Goal: Transaction & Acquisition: Purchase product/service

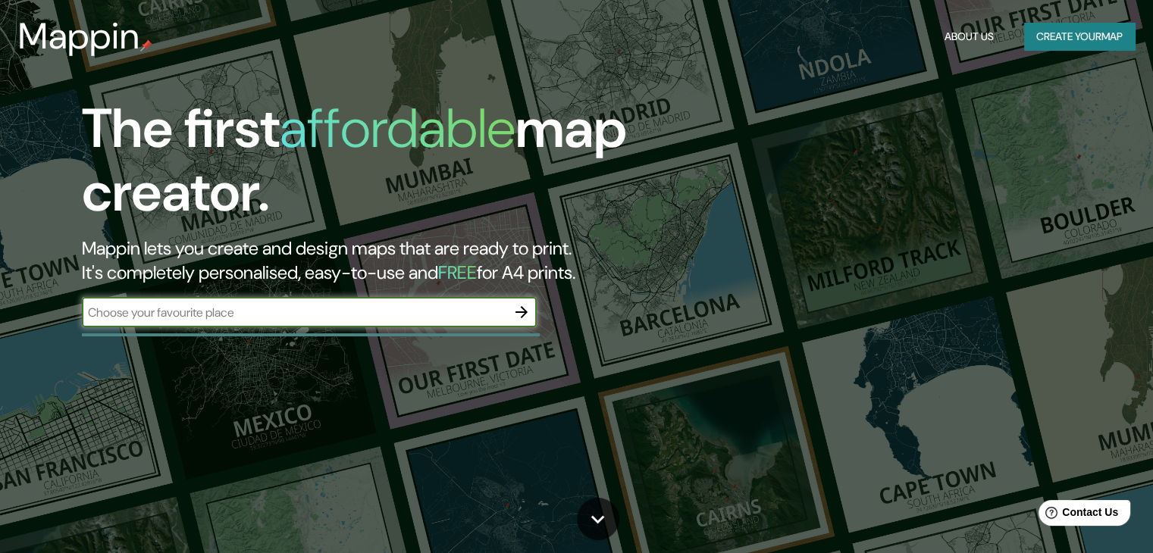
click at [520, 328] on div "​" at bounding box center [309, 313] width 455 height 33
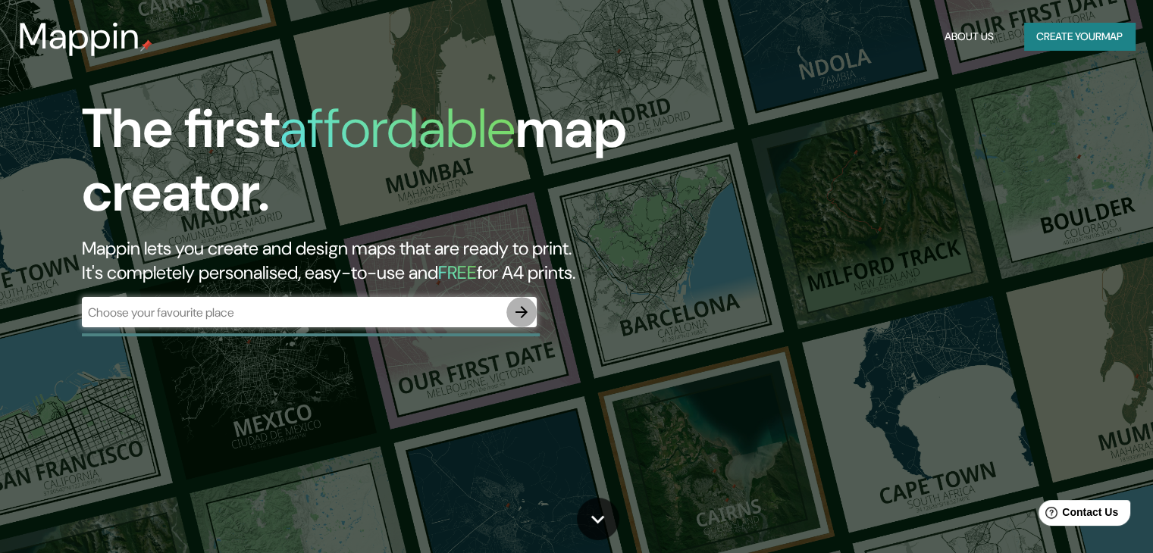
click at [521, 318] on icon "button" at bounding box center [521, 312] width 12 height 12
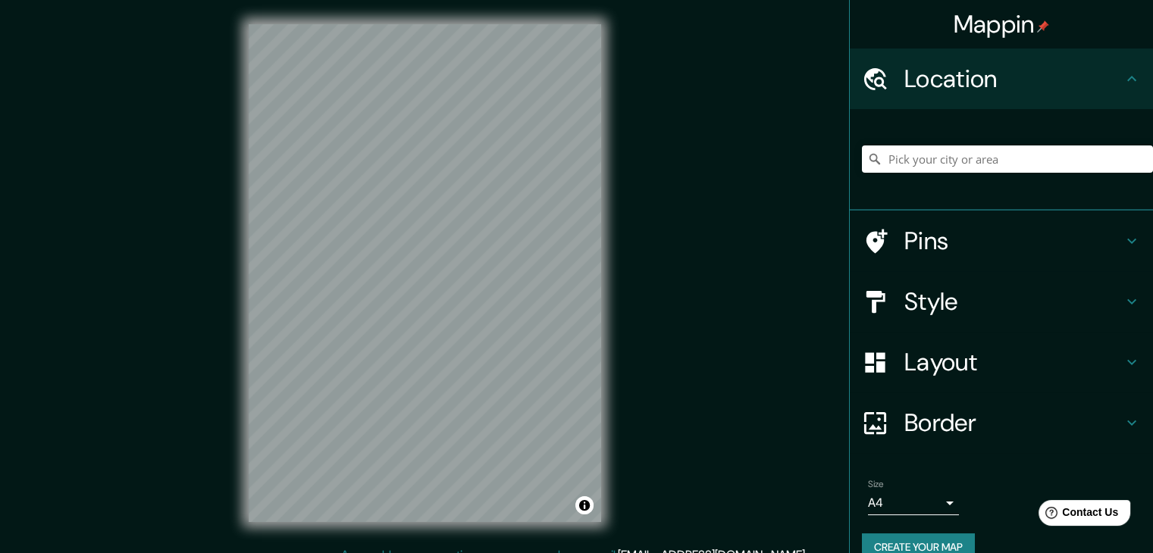
click at [950, 74] on h4 "Location" at bounding box center [1013, 79] width 218 height 30
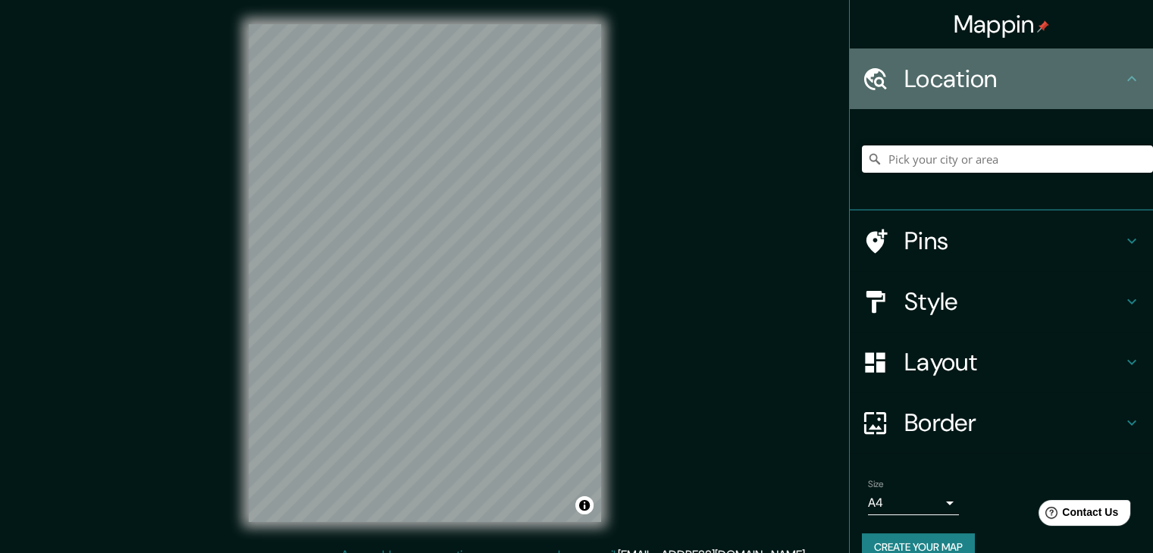
click at [864, 77] on icon at bounding box center [875, 78] width 23 height 22
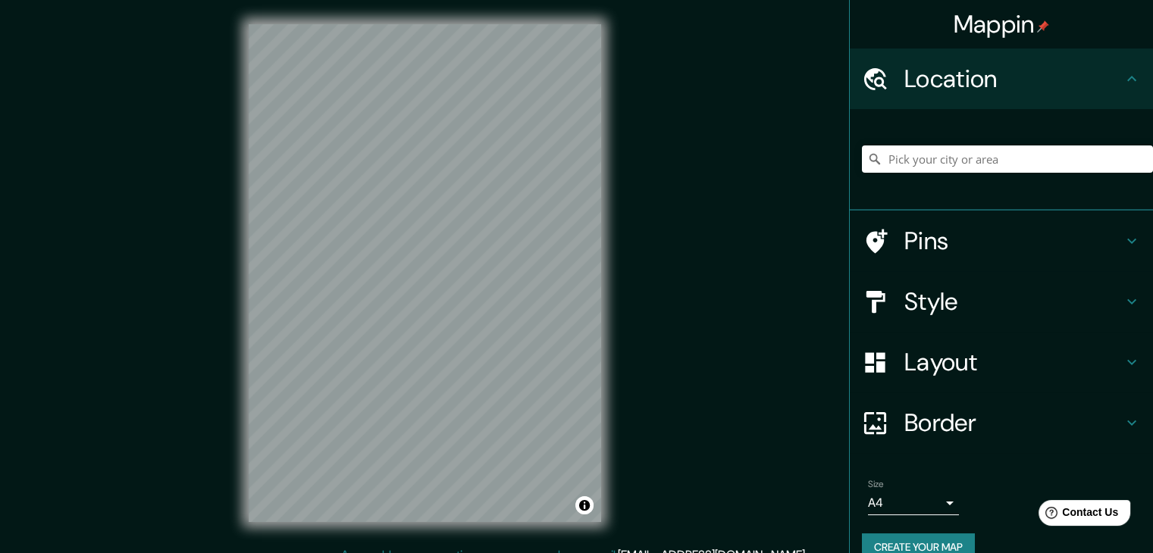
click at [1128, 83] on icon at bounding box center [1131, 79] width 18 height 18
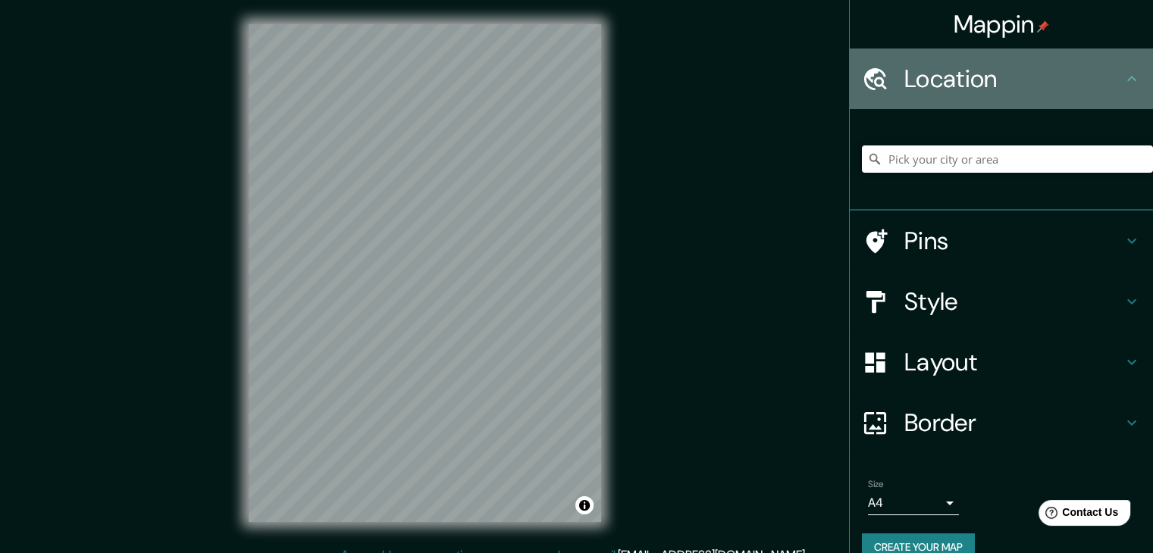
click at [1122, 83] on icon at bounding box center [1131, 79] width 18 height 18
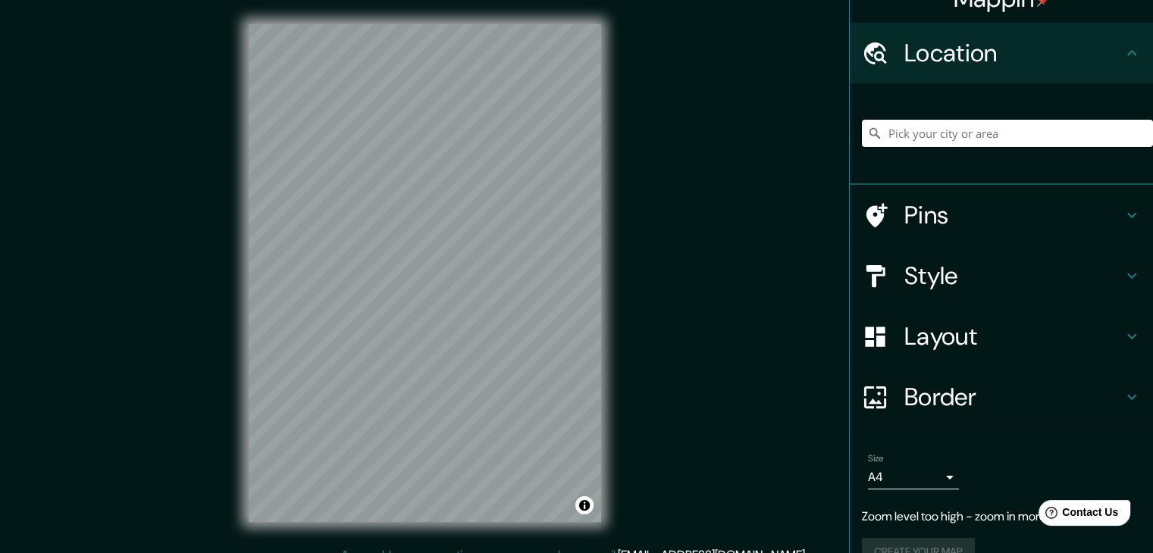
click at [909, 134] on input "Pick your city or area" at bounding box center [1007, 133] width 291 height 27
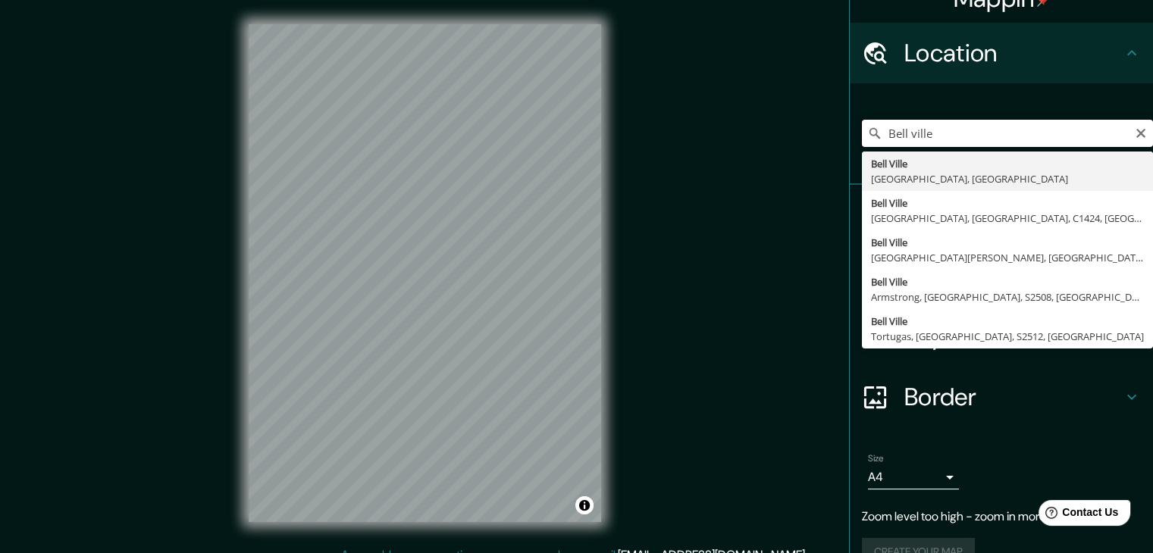
type input "[GEOGRAPHIC_DATA], [GEOGRAPHIC_DATA], [GEOGRAPHIC_DATA]"
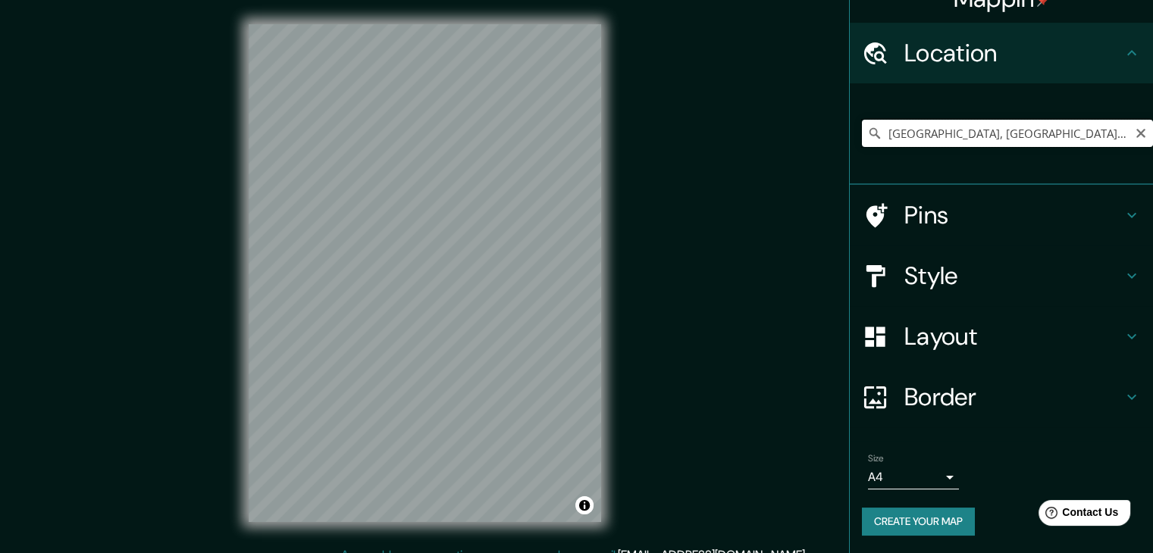
click at [990, 130] on input "[GEOGRAPHIC_DATA], [GEOGRAPHIC_DATA], [GEOGRAPHIC_DATA]" at bounding box center [1007, 133] width 291 height 27
click at [1091, 139] on input "[GEOGRAPHIC_DATA], [GEOGRAPHIC_DATA], [GEOGRAPHIC_DATA]" at bounding box center [1007, 133] width 291 height 27
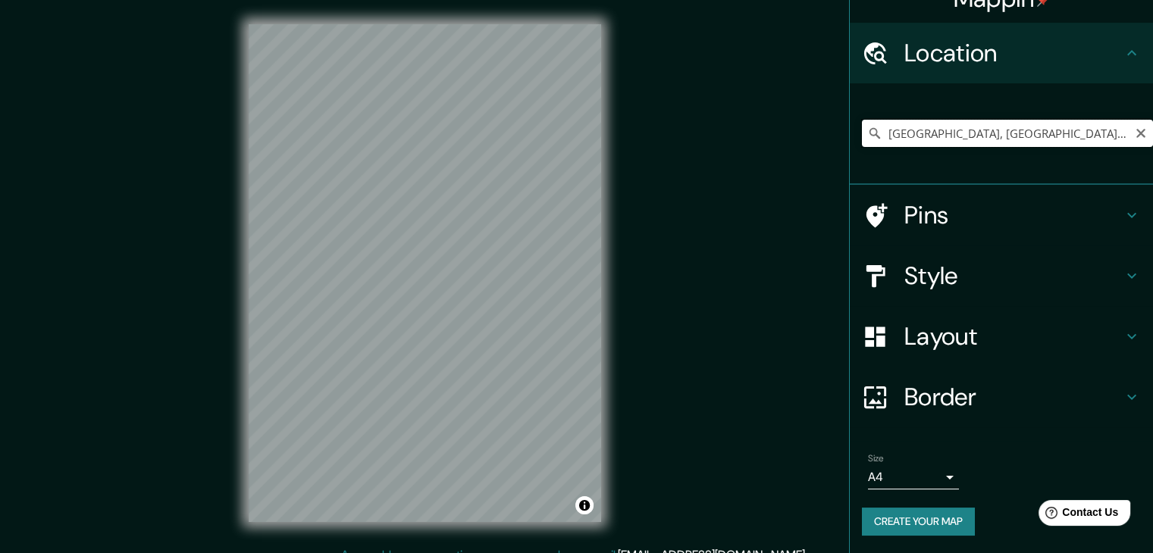
click at [1100, 126] on input "[GEOGRAPHIC_DATA], [GEOGRAPHIC_DATA], [GEOGRAPHIC_DATA]" at bounding box center [1007, 133] width 291 height 27
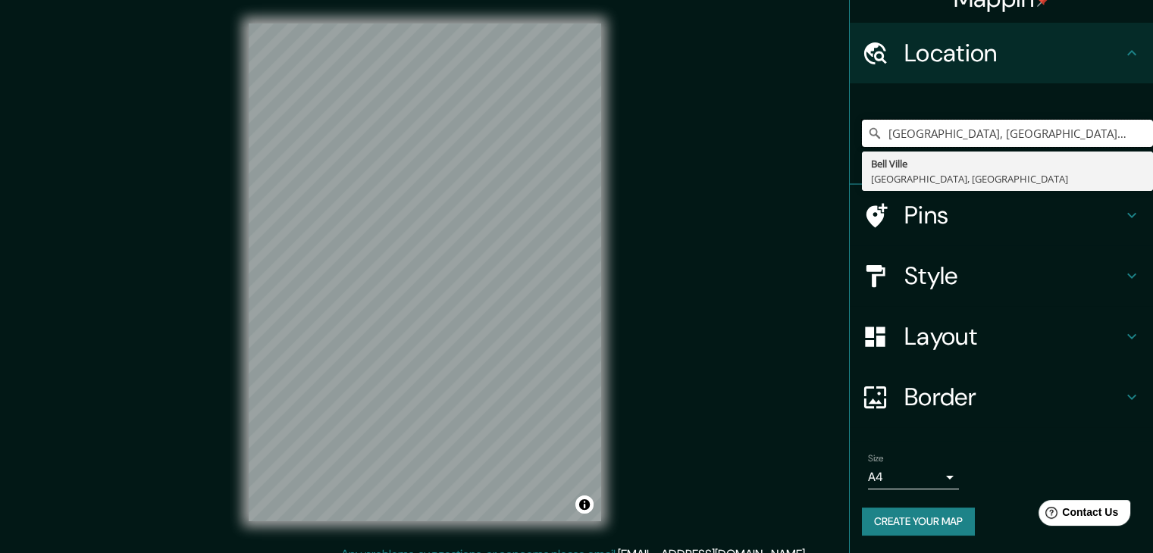
scroll to position [17, 0]
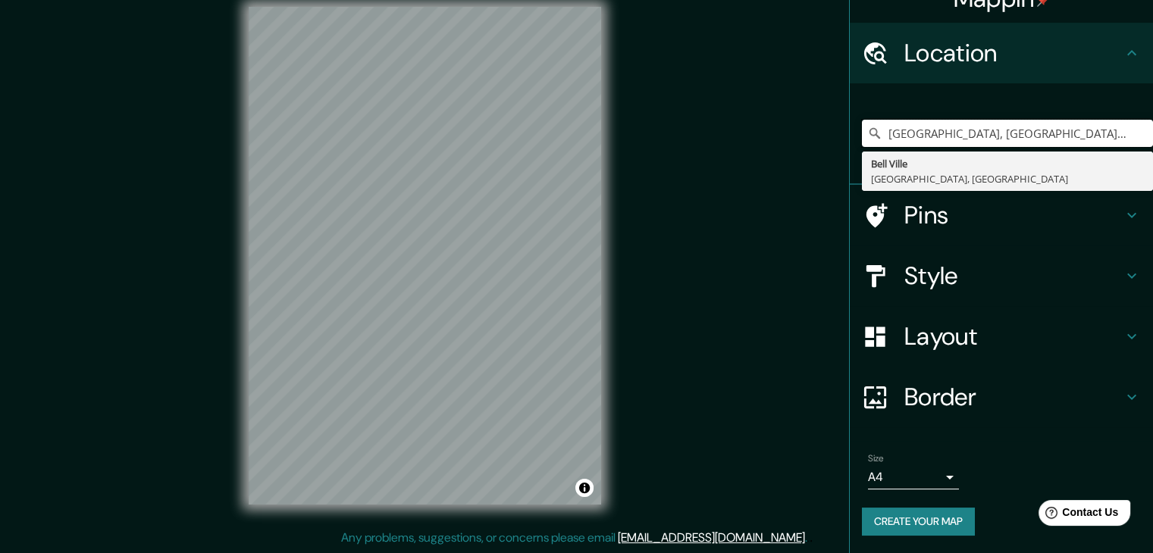
type input "[GEOGRAPHIC_DATA], [GEOGRAPHIC_DATA], [GEOGRAPHIC_DATA]"
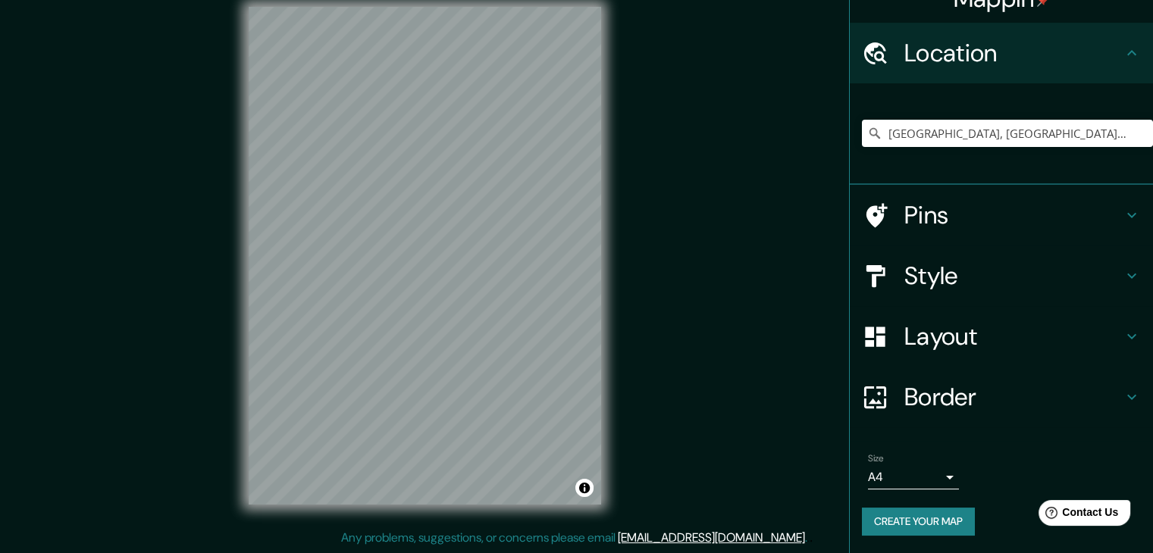
click at [603, 315] on div "© Mapbox © OpenStreetMap Improve this map" at bounding box center [424, 256] width 401 height 546
click at [1001, 131] on input "[GEOGRAPHIC_DATA], [GEOGRAPHIC_DATA], [GEOGRAPHIC_DATA]" at bounding box center [1007, 133] width 291 height 27
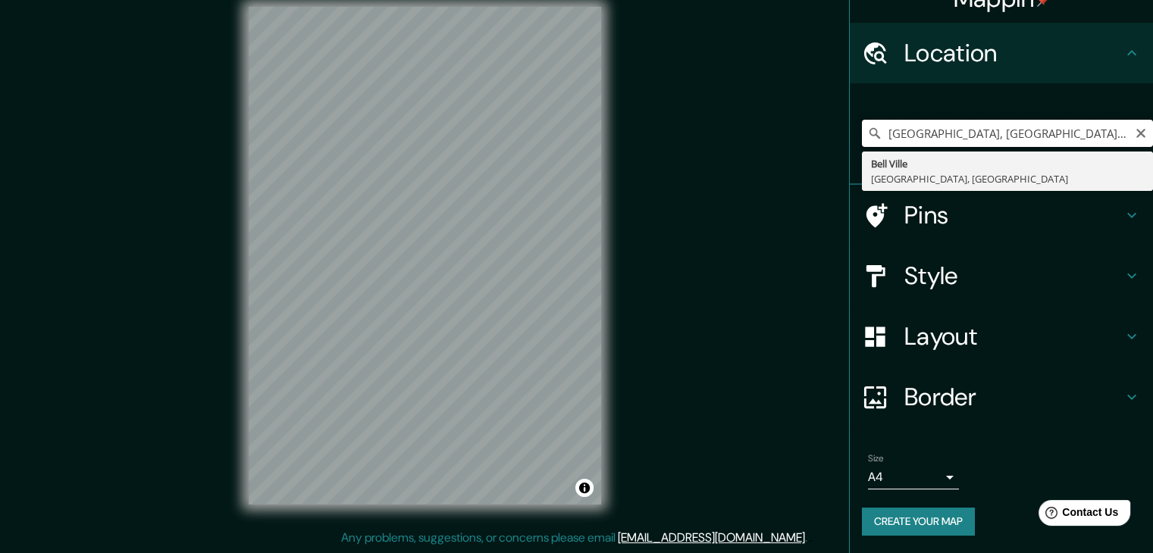
click at [1001, 131] on input "[GEOGRAPHIC_DATA], [GEOGRAPHIC_DATA], [GEOGRAPHIC_DATA]" at bounding box center [1007, 133] width 291 height 27
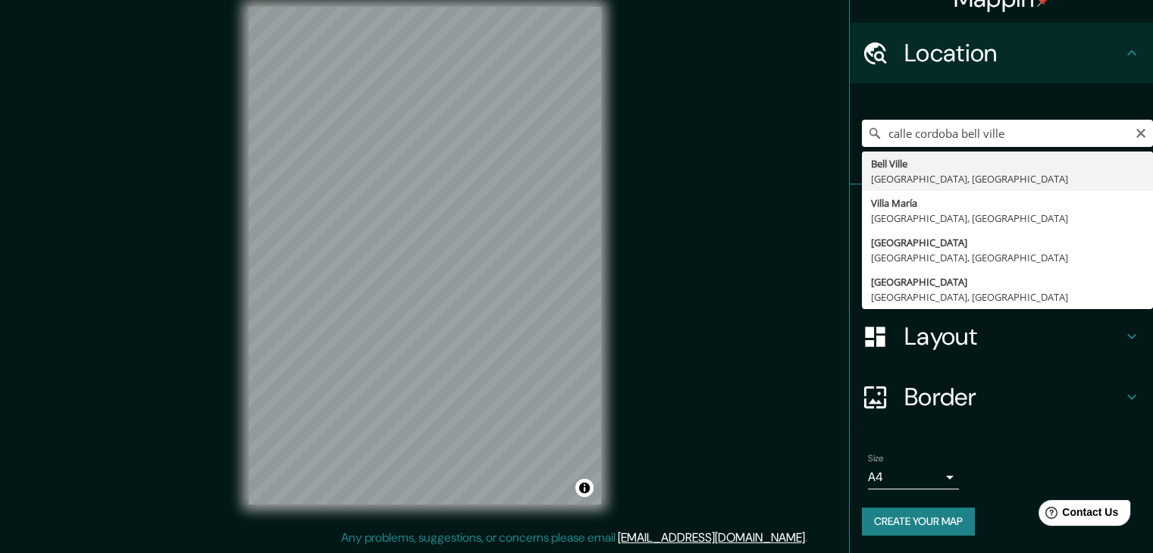
type input "[GEOGRAPHIC_DATA], [GEOGRAPHIC_DATA], [GEOGRAPHIC_DATA]"
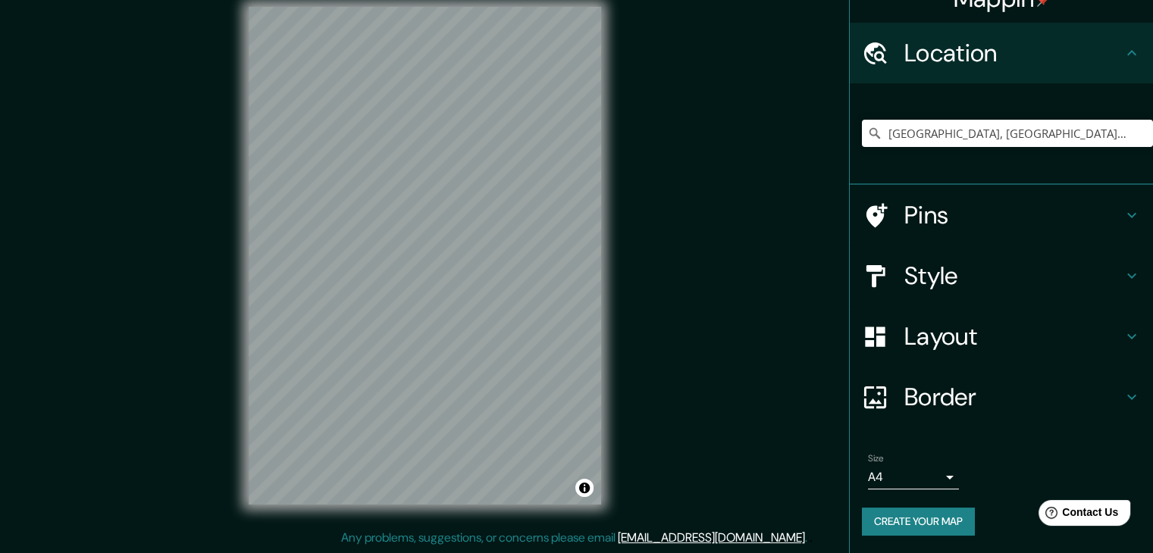
click at [918, 343] on h4 "Layout" at bounding box center [1013, 336] width 218 height 30
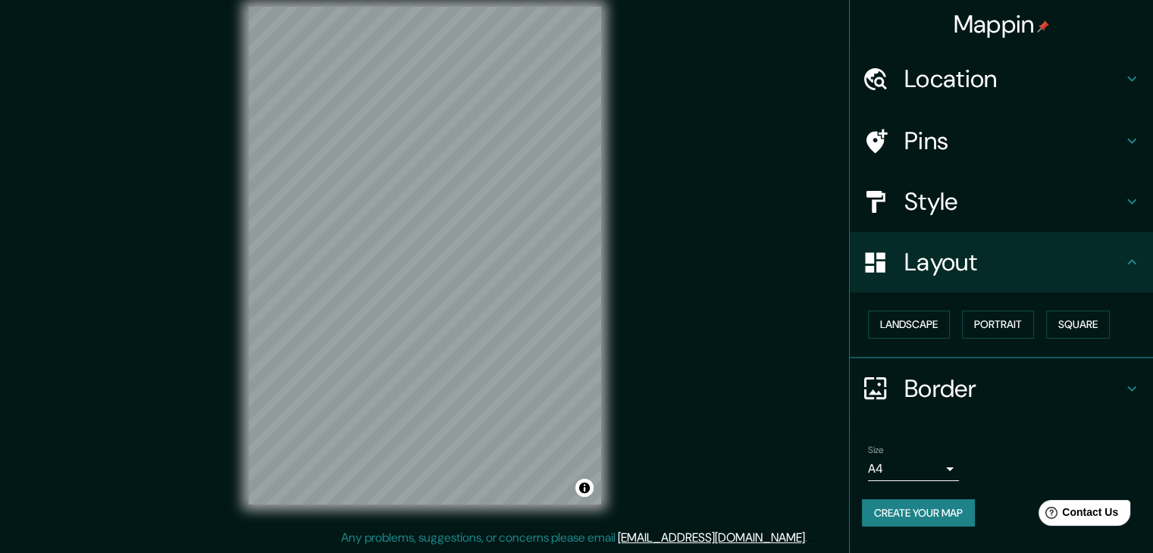
scroll to position [0, 0]
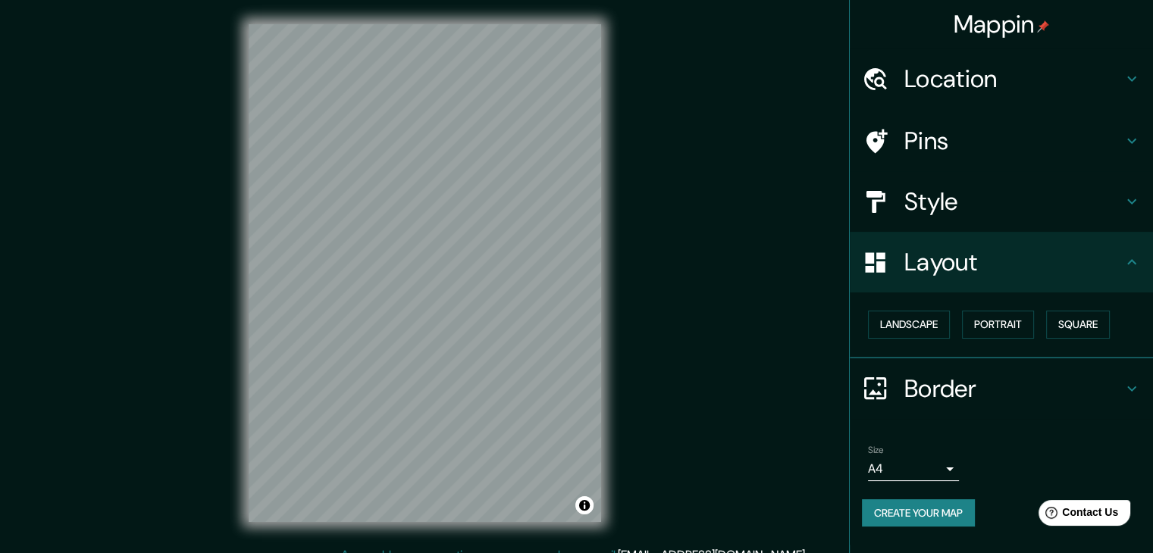
click at [928, 195] on h4 "Style" at bounding box center [1013, 201] width 218 height 30
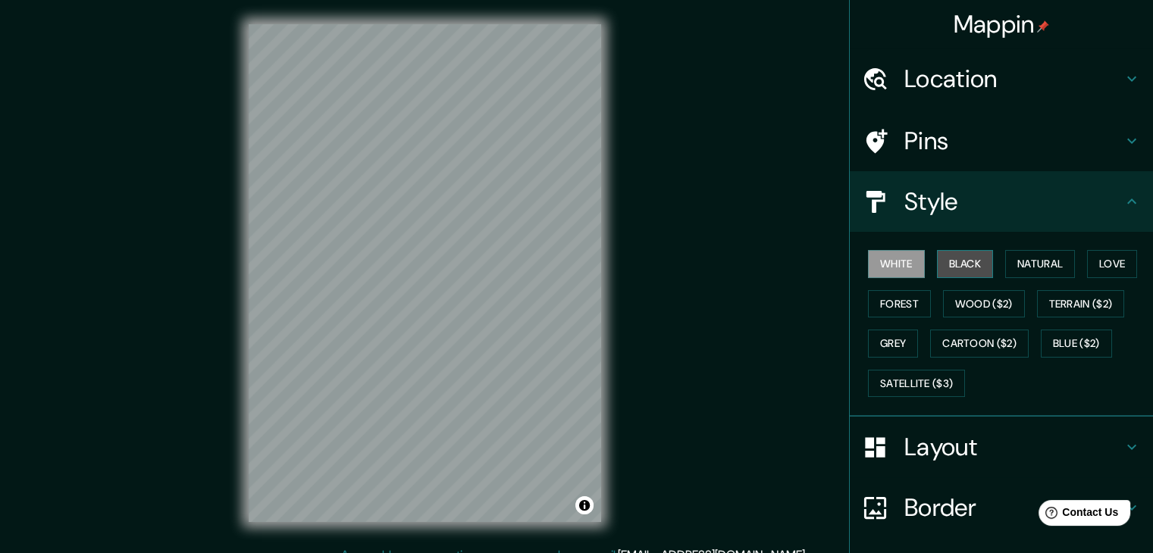
click at [955, 266] on button "Black" at bounding box center [965, 264] width 57 height 28
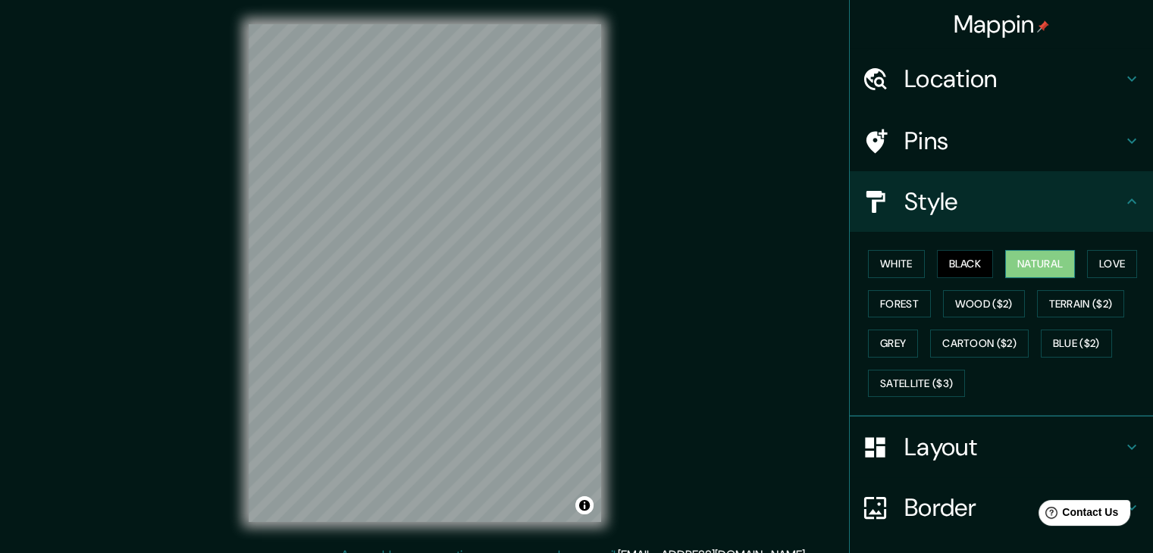
click at [1005, 268] on button "Natural" at bounding box center [1040, 264] width 70 height 28
click at [1026, 276] on button "Natural" at bounding box center [1040, 264] width 70 height 28
click at [1090, 274] on button "Love" at bounding box center [1112, 264] width 50 height 28
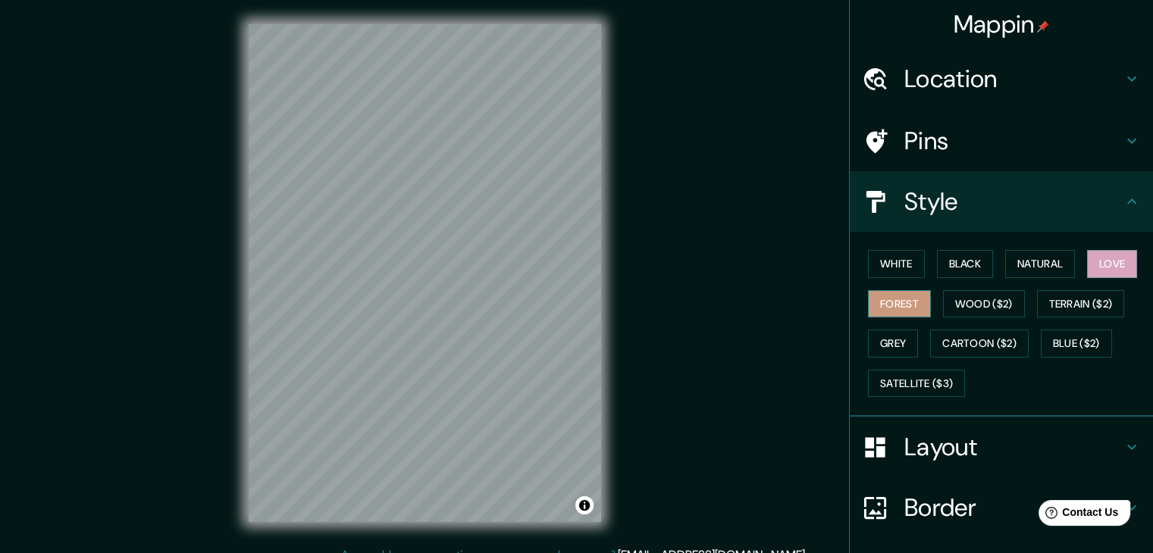
click at [897, 306] on button "Forest" at bounding box center [899, 304] width 63 height 28
click at [922, 304] on div "White Black Natural Love Forest Wood ($2) Terrain ($2) Grey Cartoon ($2) Blue (…" at bounding box center [1007, 323] width 291 height 159
click at [947, 301] on button "Wood ($2)" at bounding box center [984, 304] width 82 height 28
click at [894, 304] on button "Forest" at bounding box center [899, 304] width 63 height 28
click at [618, 286] on div "© Mapbox © OpenStreetMap Improve this map" at bounding box center [424, 273] width 401 height 546
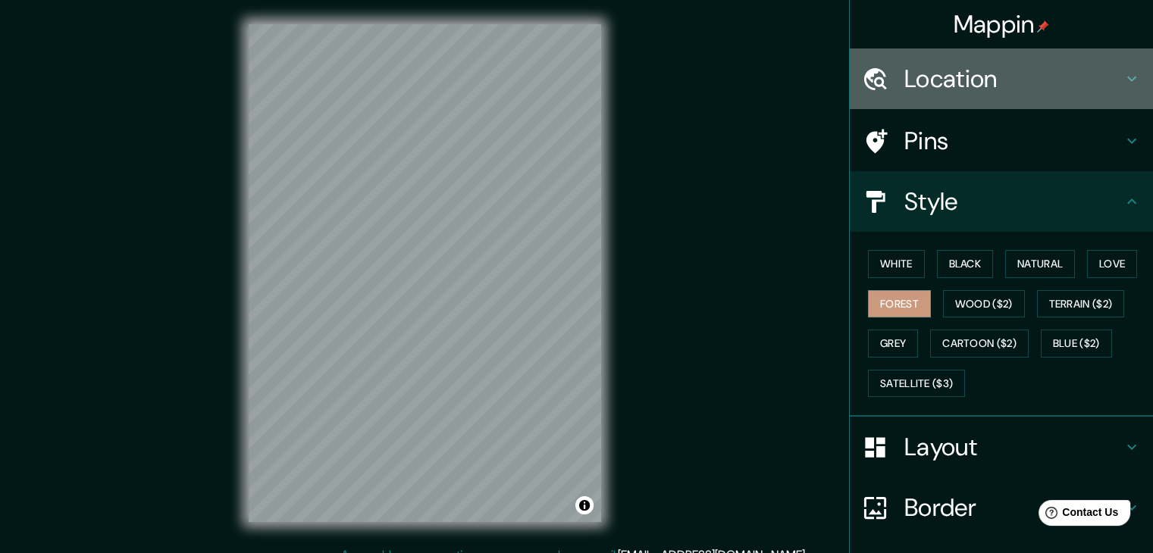
click at [951, 64] on h4 "Location" at bounding box center [1013, 79] width 218 height 30
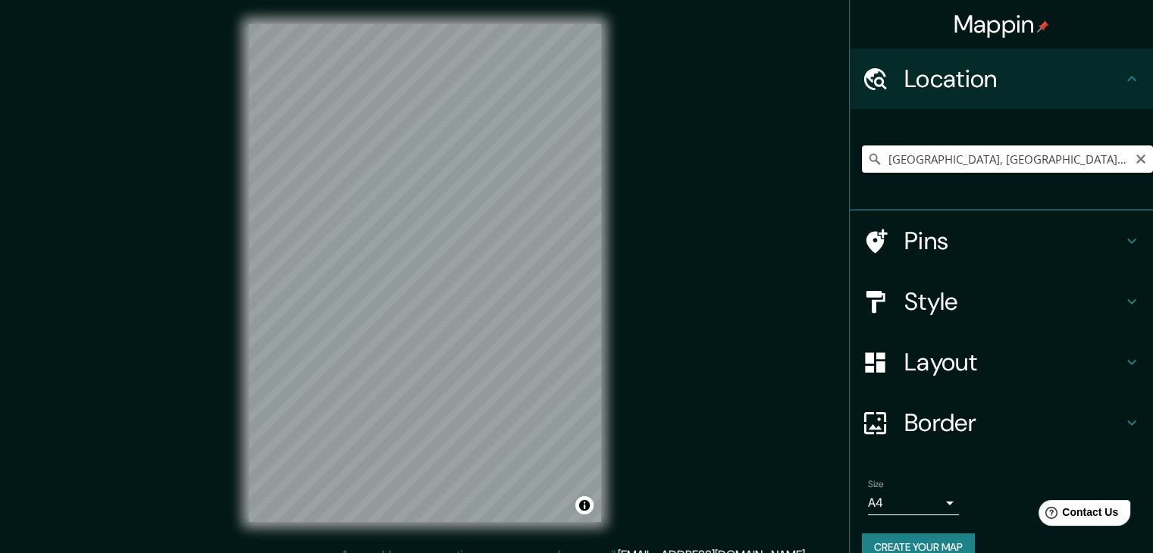
click at [949, 150] on input "[GEOGRAPHIC_DATA], [GEOGRAPHIC_DATA], [GEOGRAPHIC_DATA]" at bounding box center [1007, 159] width 291 height 27
click at [1119, 164] on input "[GEOGRAPHIC_DATA], [GEOGRAPHIC_DATA], [GEOGRAPHIC_DATA]" at bounding box center [1007, 159] width 291 height 27
click at [1135, 163] on icon "Clear" at bounding box center [1141, 159] width 12 height 12
click at [1007, 157] on input "Pick your city or area" at bounding box center [1007, 159] width 291 height 27
click at [1007, 155] on input "Pick your city or area" at bounding box center [1007, 159] width 291 height 27
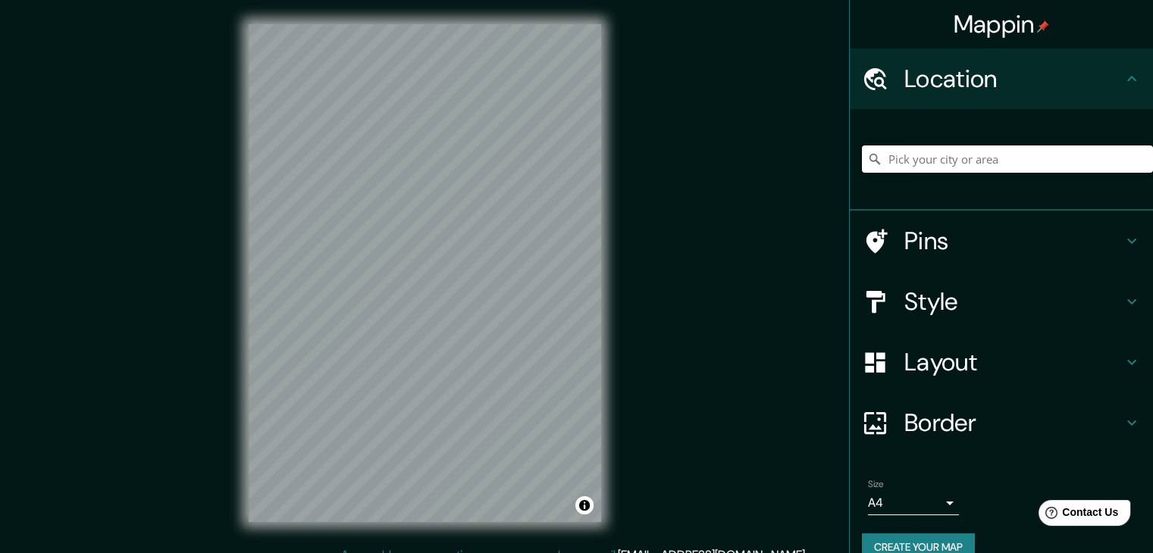
click at [1007, 155] on input "Pick your city or area" at bounding box center [1007, 159] width 291 height 27
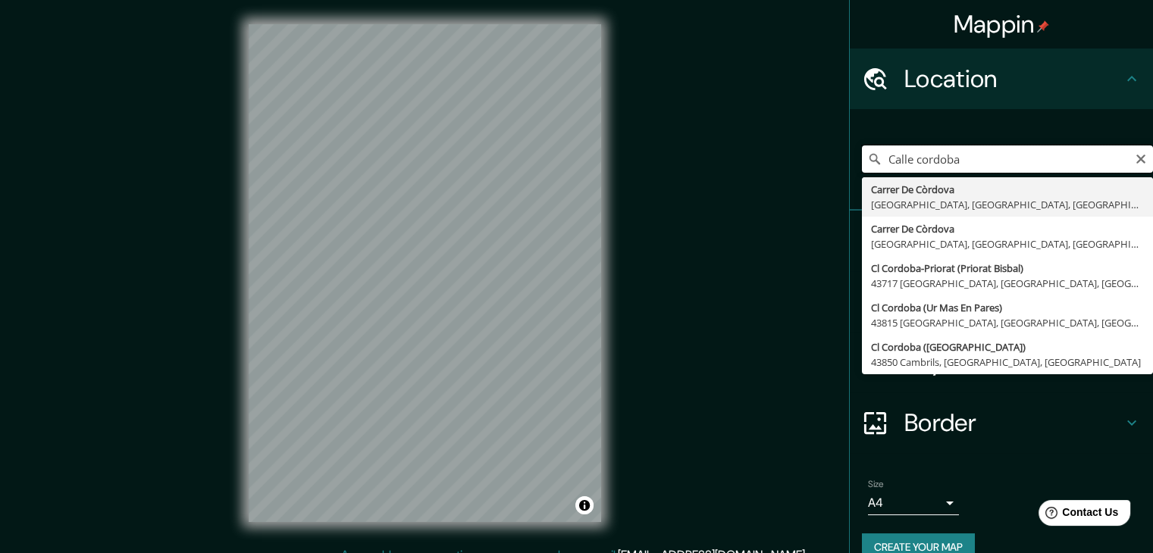
click at [1007, 155] on input "Calle cordoba" at bounding box center [1007, 159] width 291 height 27
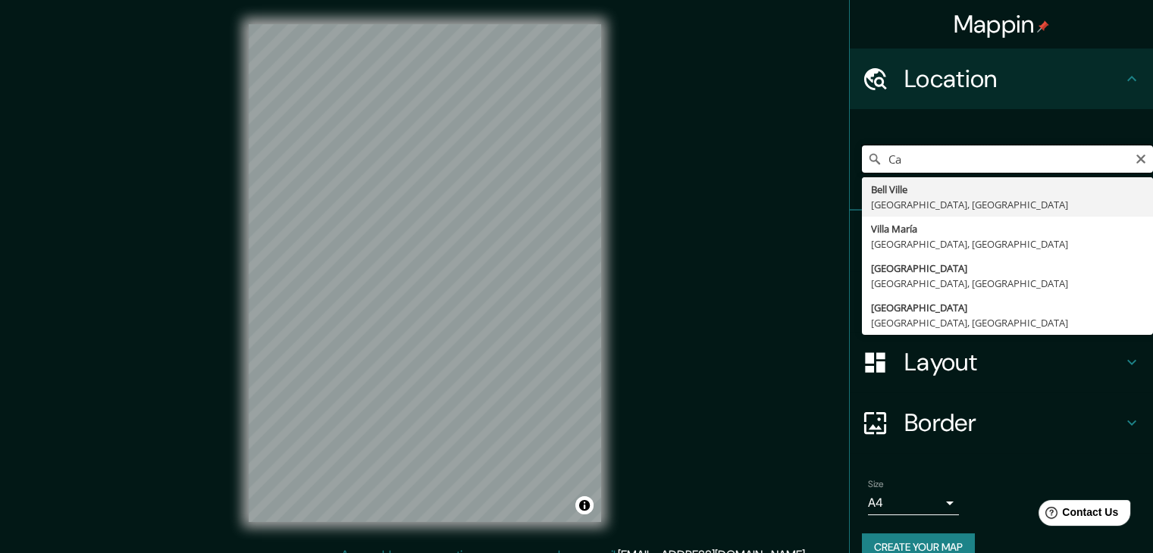
type input "C"
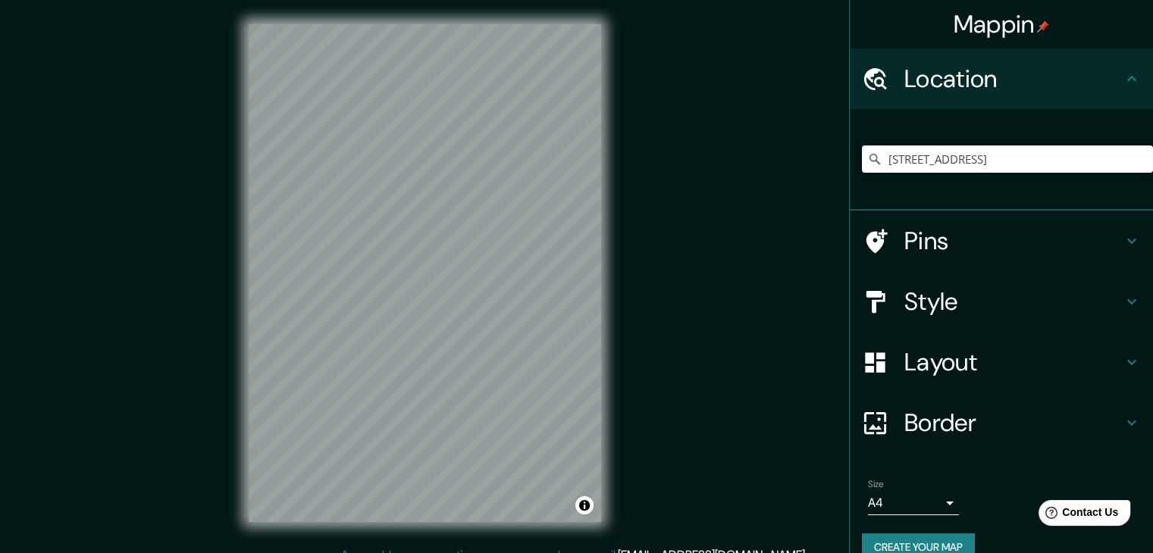
type input "[STREET_ADDRESS]"
click at [922, 249] on h4 "Pins" at bounding box center [1013, 241] width 218 height 30
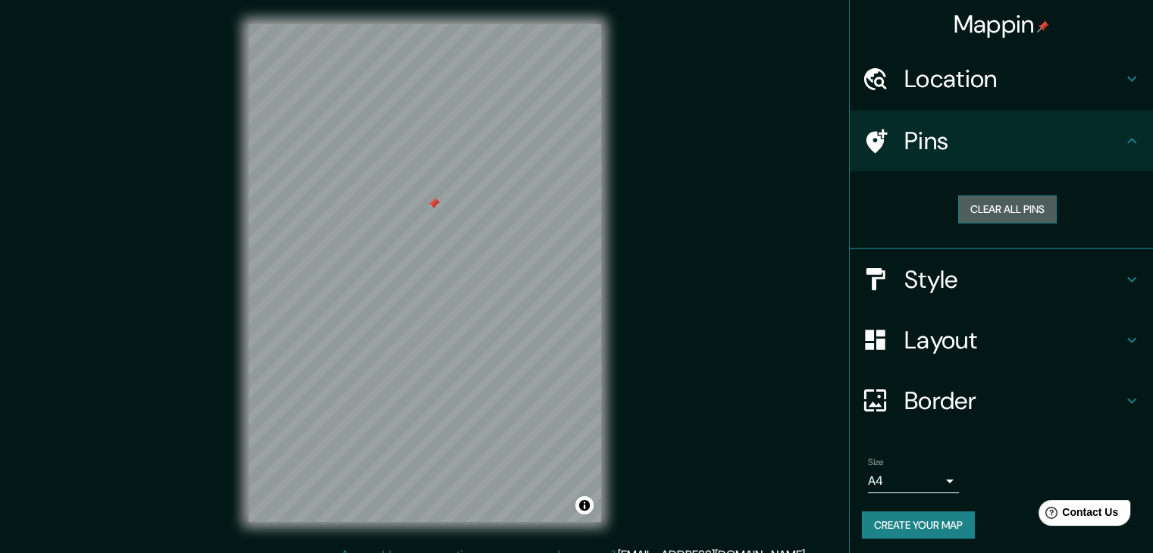
click at [985, 219] on button "Clear all pins" at bounding box center [1007, 210] width 99 height 28
click at [961, 87] on h4 "Location" at bounding box center [1013, 79] width 218 height 30
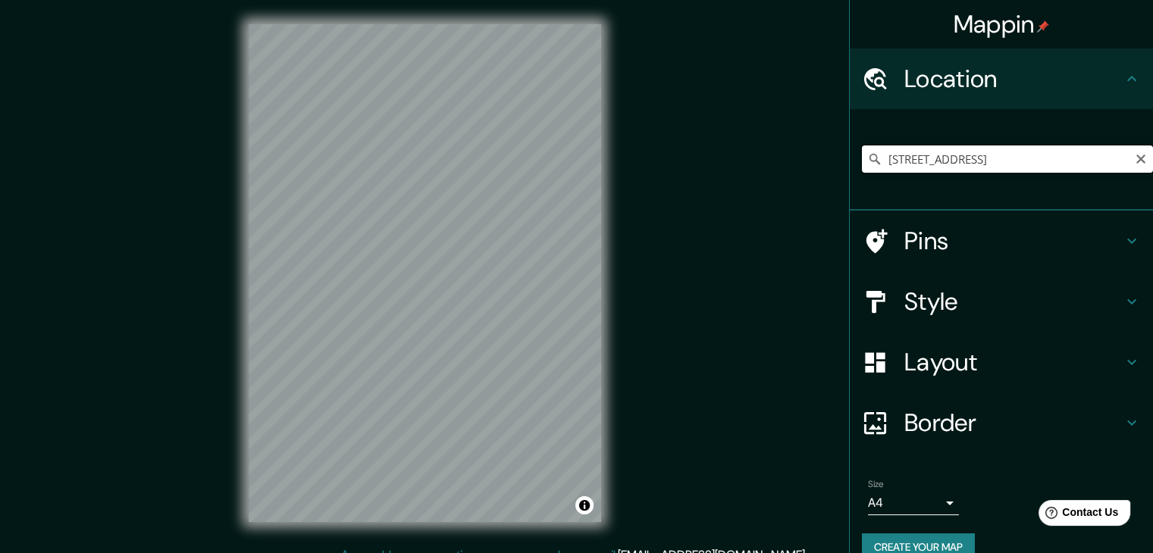
click at [966, 152] on input "[STREET_ADDRESS]" at bounding box center [1007, 159] width 291 height 27
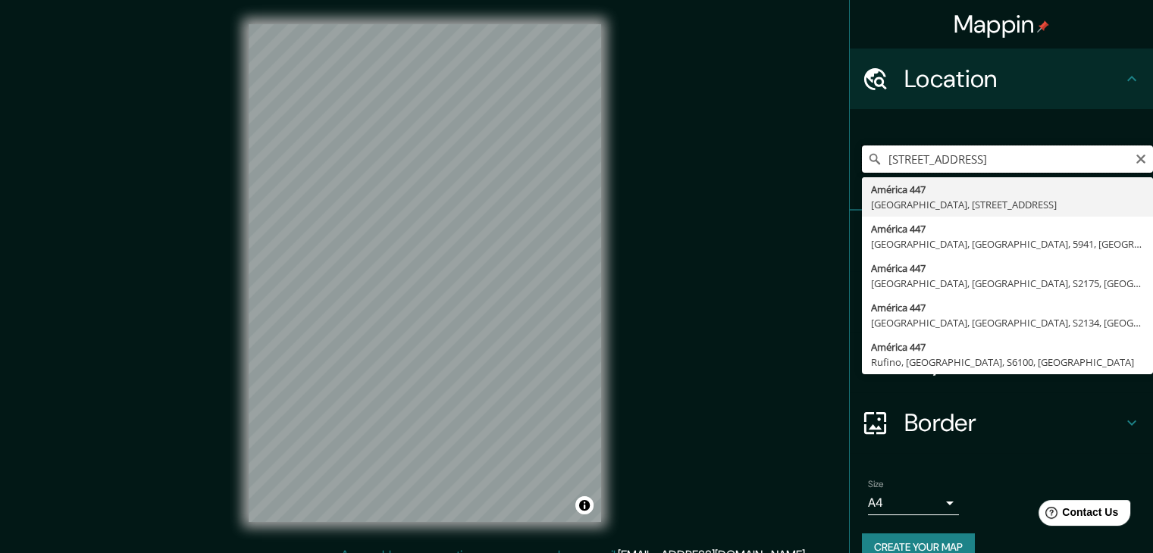
click at [966, 152] on input "[STREET_ADDRESS]" at bounding box center [1007, 159] width 291 height 27
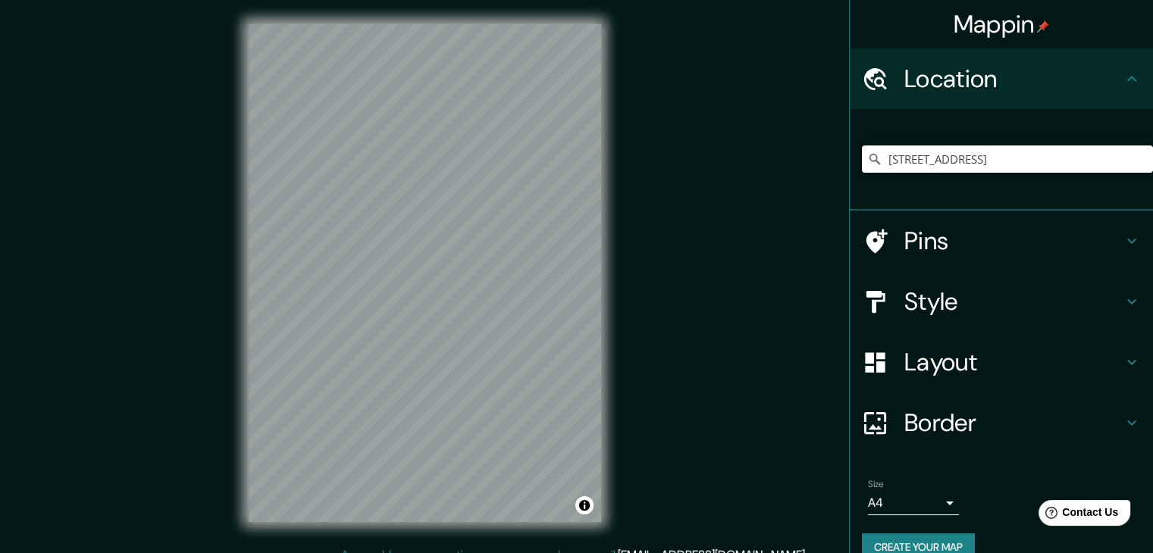
type input "[STREET_ADDRESS]"
click at [649, 320] on div "Mappin Location [GEOGRAPHIC_DATA] [GEOGRAPHIC_DATA], [GEOGRAPHIC_DATA], X2550, …" at bounding box center [576, 285] width 1153 height 571
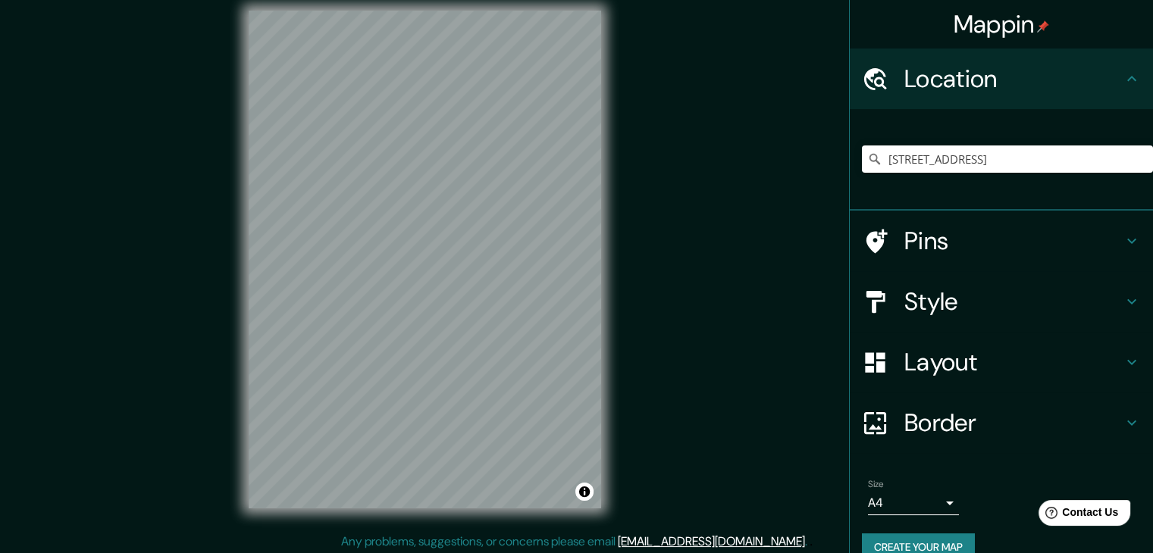
scroll to position [17, 0]
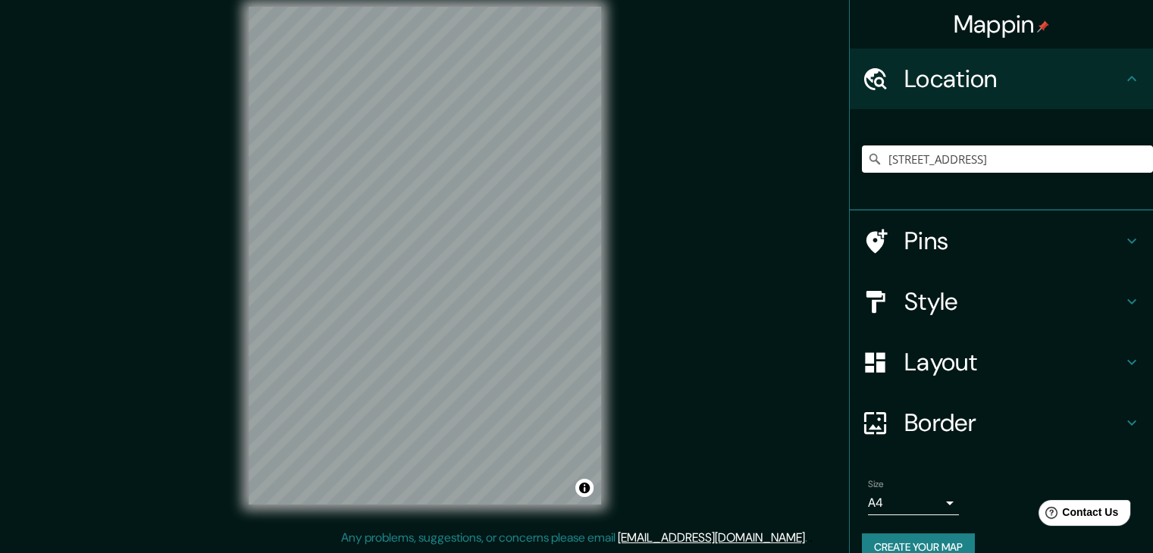
click at [889, 360] on div at bounding box center [883, 362] width 42 height 27
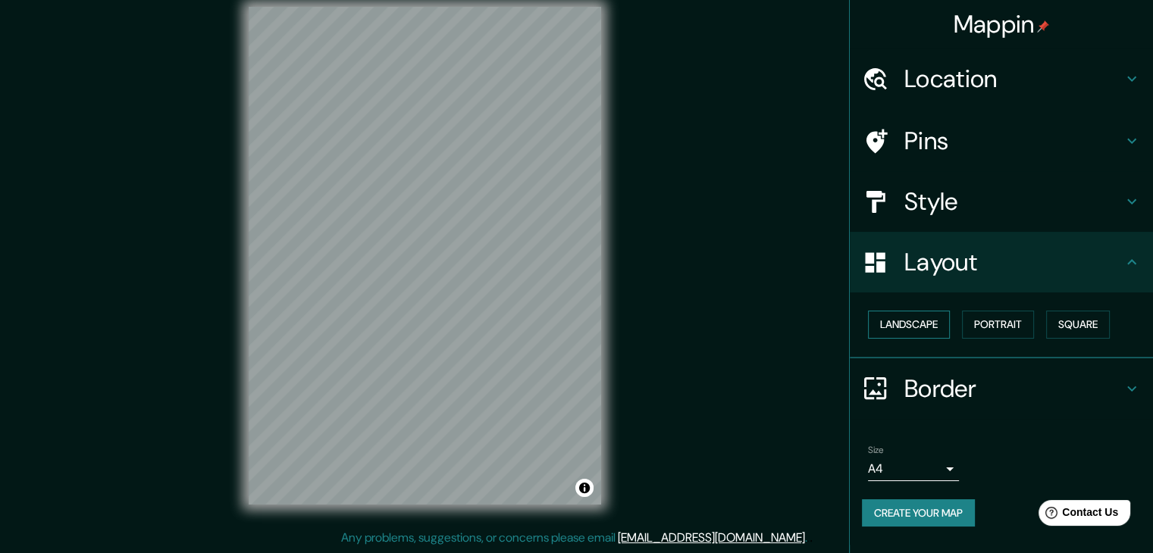
click at [938, 333] on button "Landscape" at bounding box center [909, 325] width 82 height 28
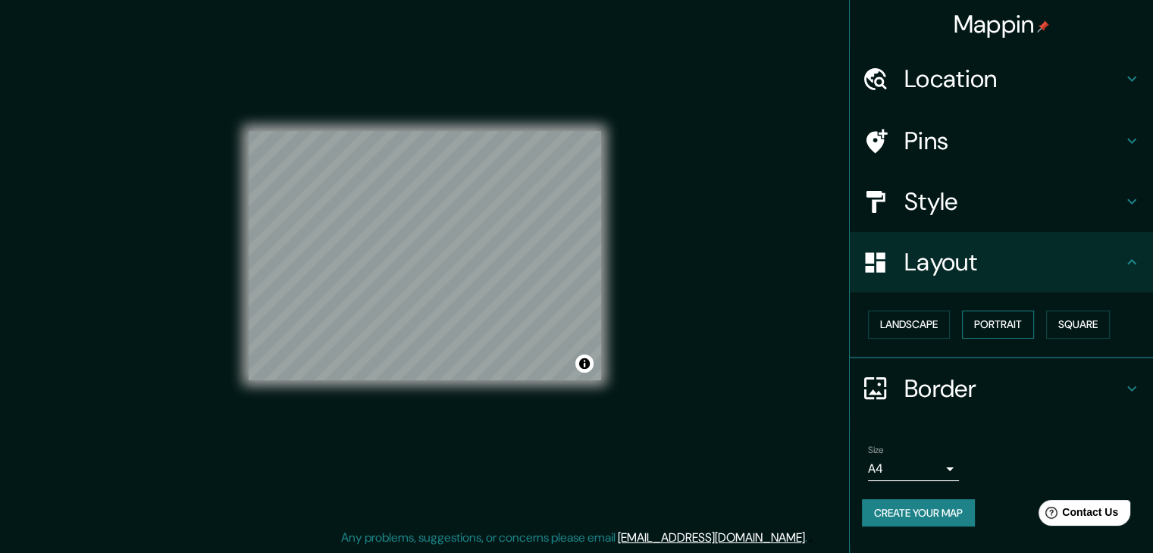
click at [972, 324] on button "Portrait" at bounding box center [998, 325] width 72 height 28
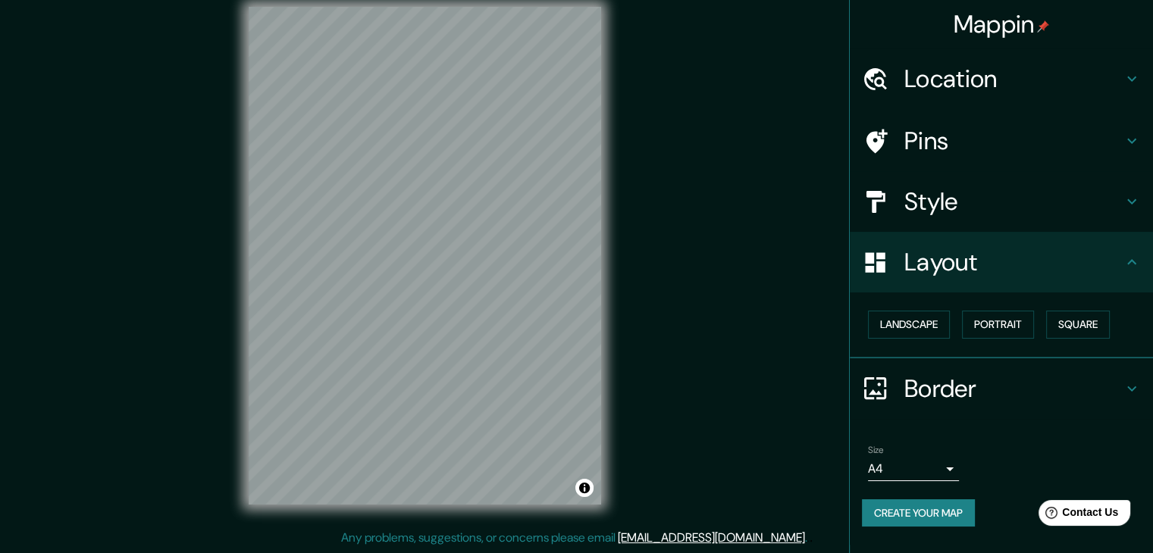
click at [1041, 317] on div "Landscape [GEOGRAPHIC_DATA]" at bounding box center [1007, 325] width 291 height 40
click at [1058, 322] on button "Square" at bounding box center [1078, 325] width 64 height 28
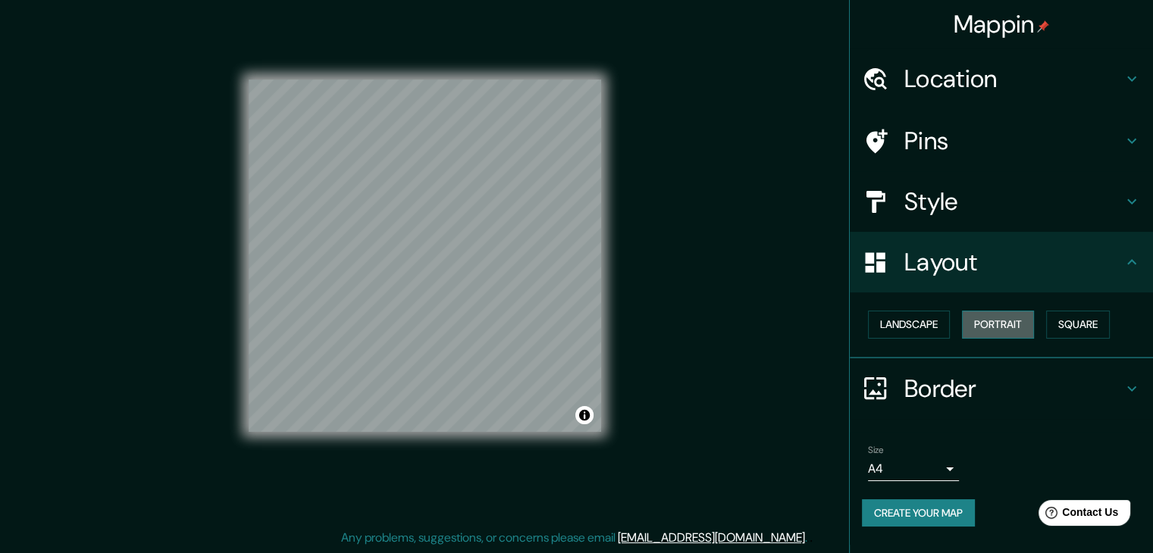
click at [1022, 322] on button "Portrait" at bounding box center [998, 325] width 72 height 28
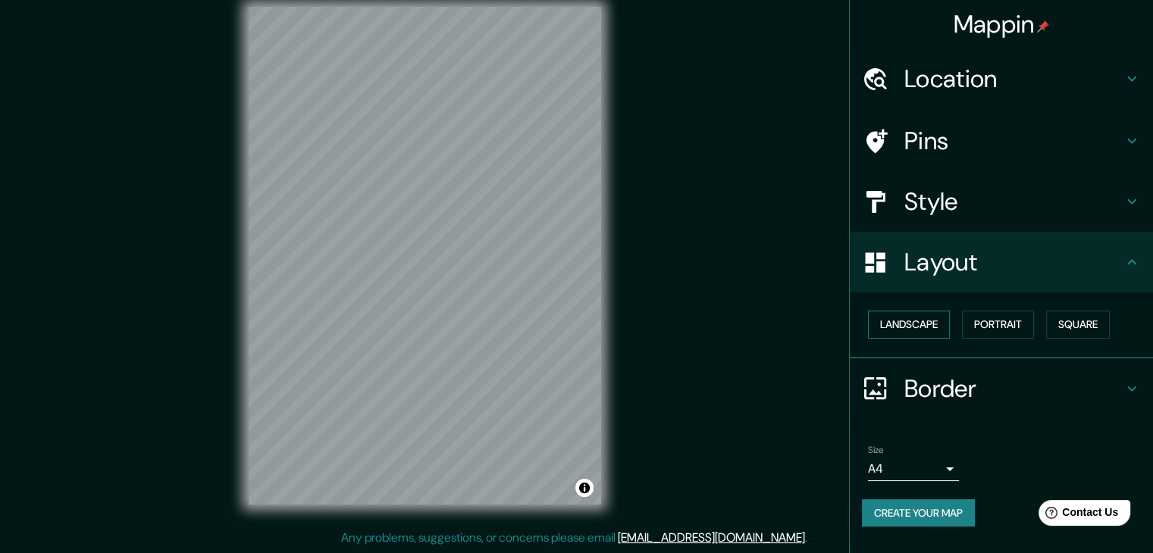
click at [919, 324] on button "Landscape" at bounding box center [909, 325] width 82 height 28
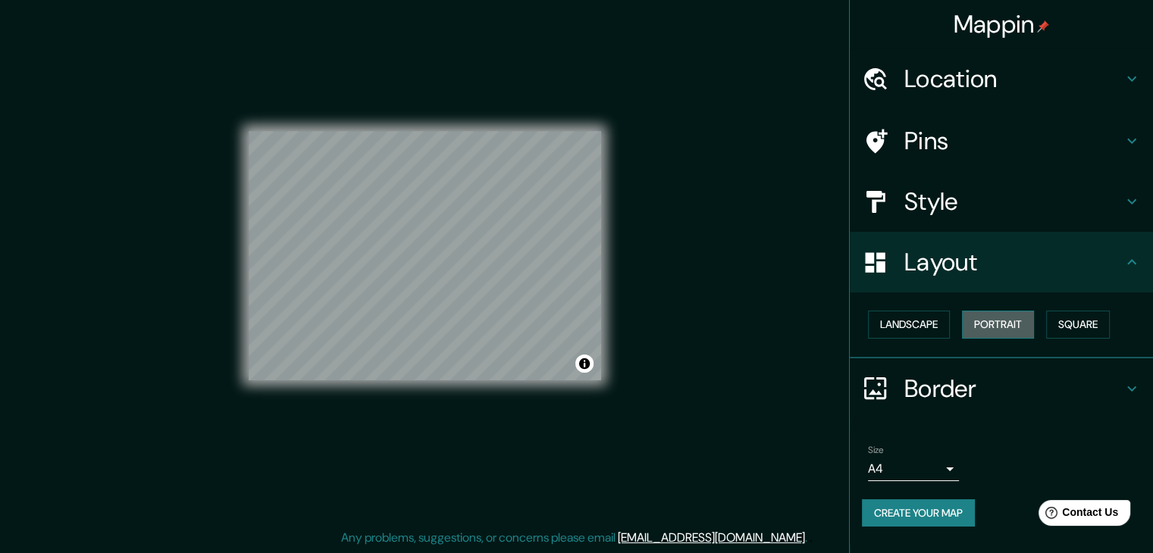
click at [981, 321] on button "Portrait" at bounding box center [998, 325] width 72 height 28
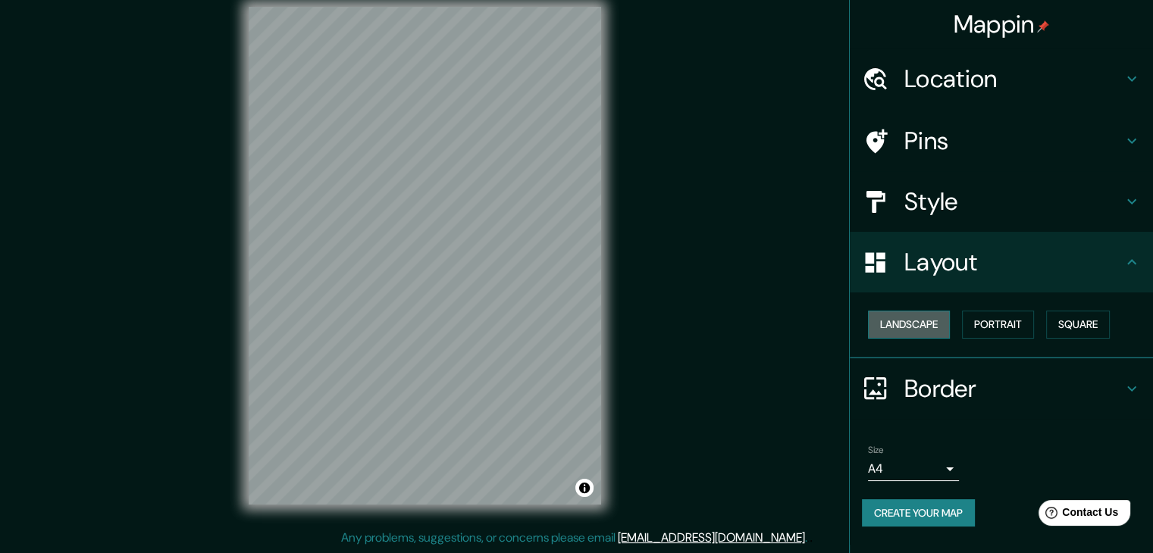
click at [942, 325] on button "Landscape" at bounding box center [909, 325] width 82 height 28
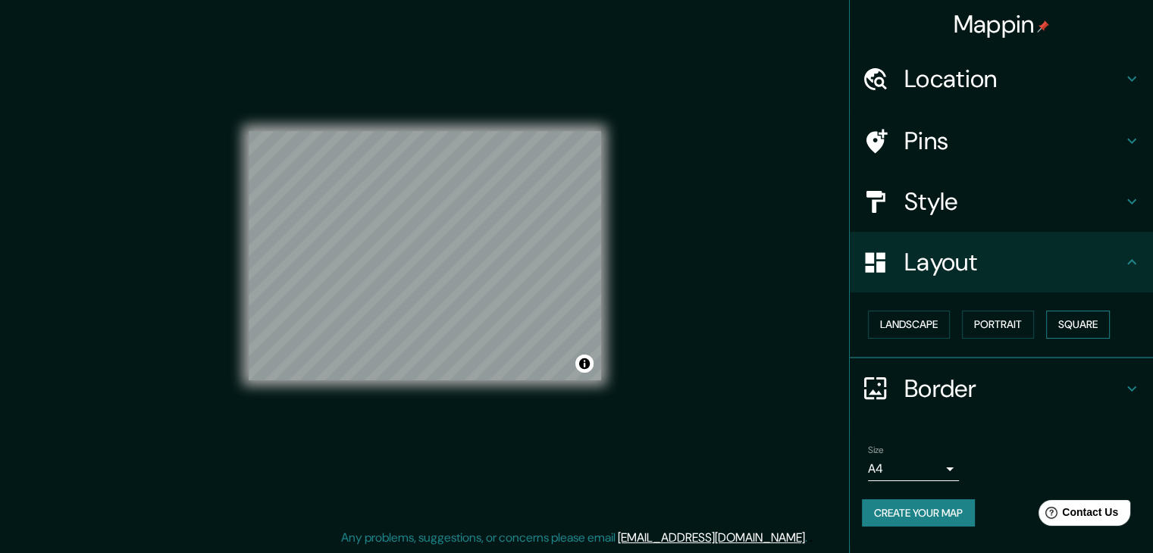
click at [1072, 330] on button "Square" at bounding box center [1078, 325] width 64 height 28
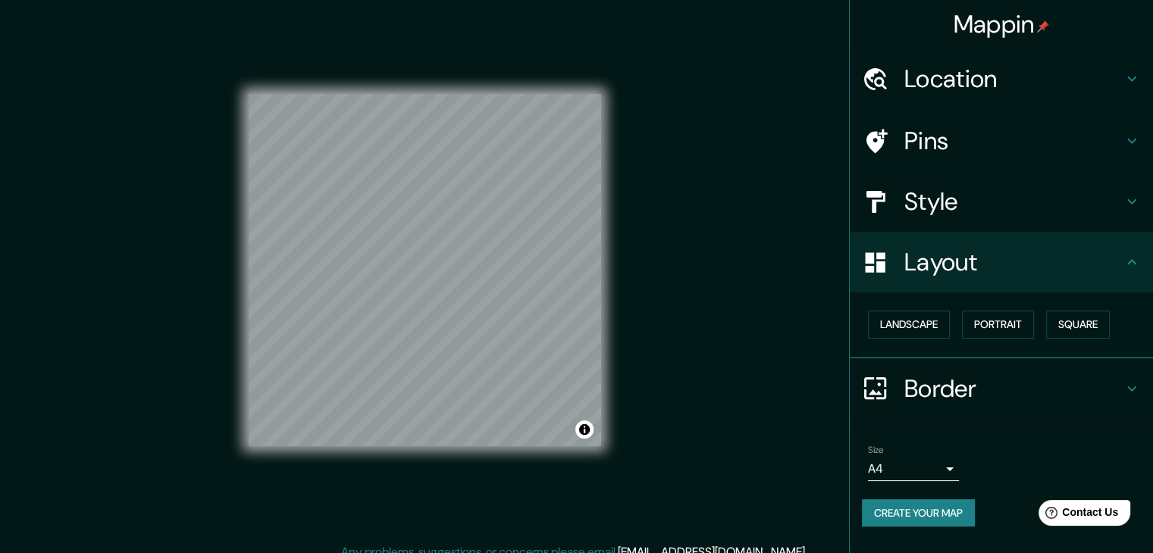
scroll to position [0, 0]
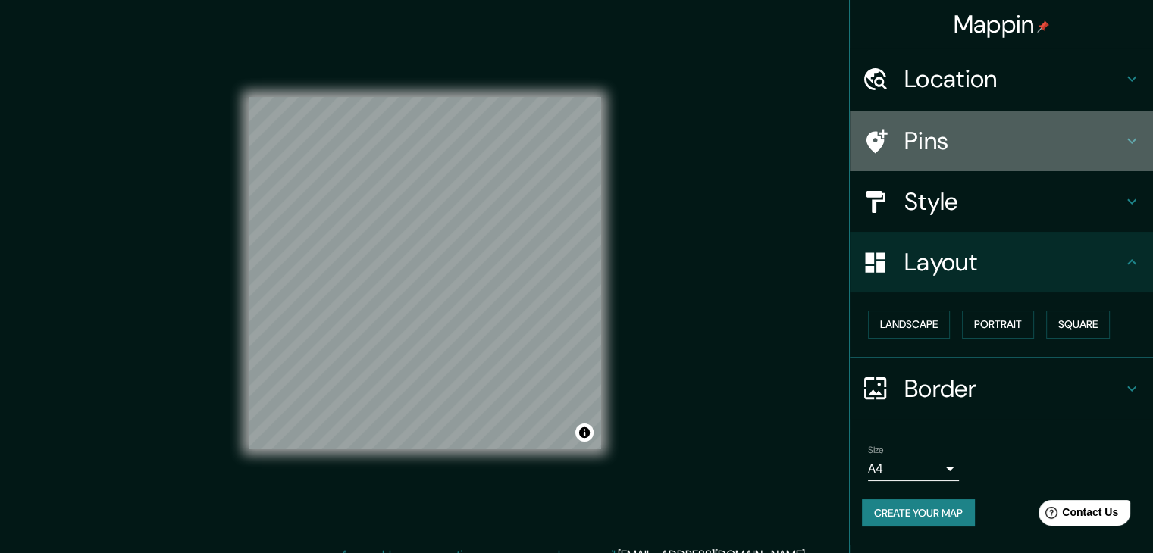
click at [965, 164] on div "Pins" at bounding box center [1001, 141] width 303 height 61
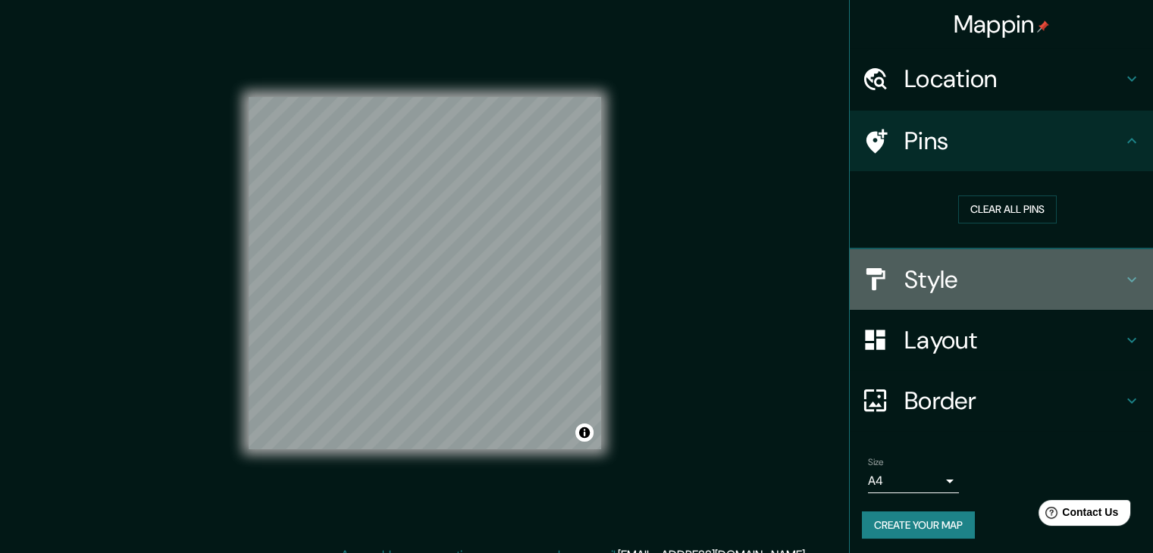
click at [956, 268] on h4 "Style" at bounding box center [1013, 279] width 218 height 30
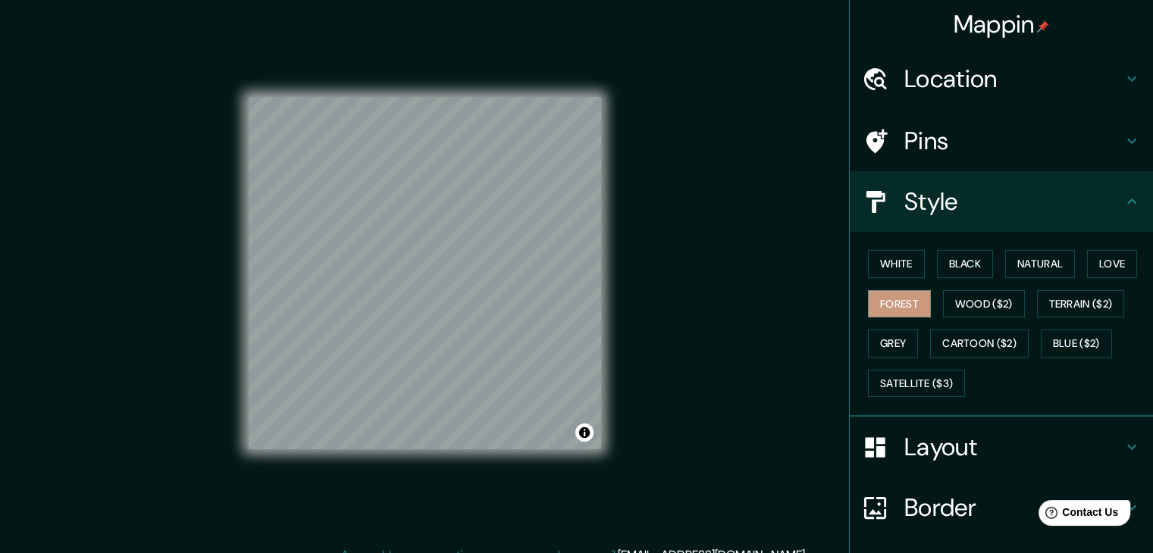
click at [953, 457] on h4 "Layout" at bounding box center [1013, 447] width 218 height 30
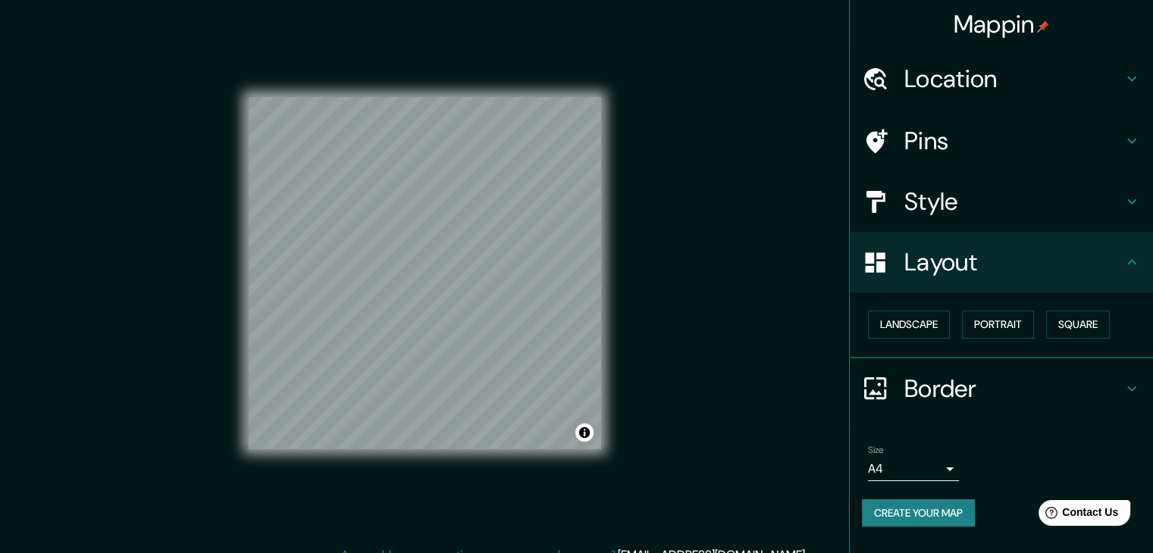
click at [960, 398] on h4 "Border" at bounding box center [1013, 389] width 218 height 30
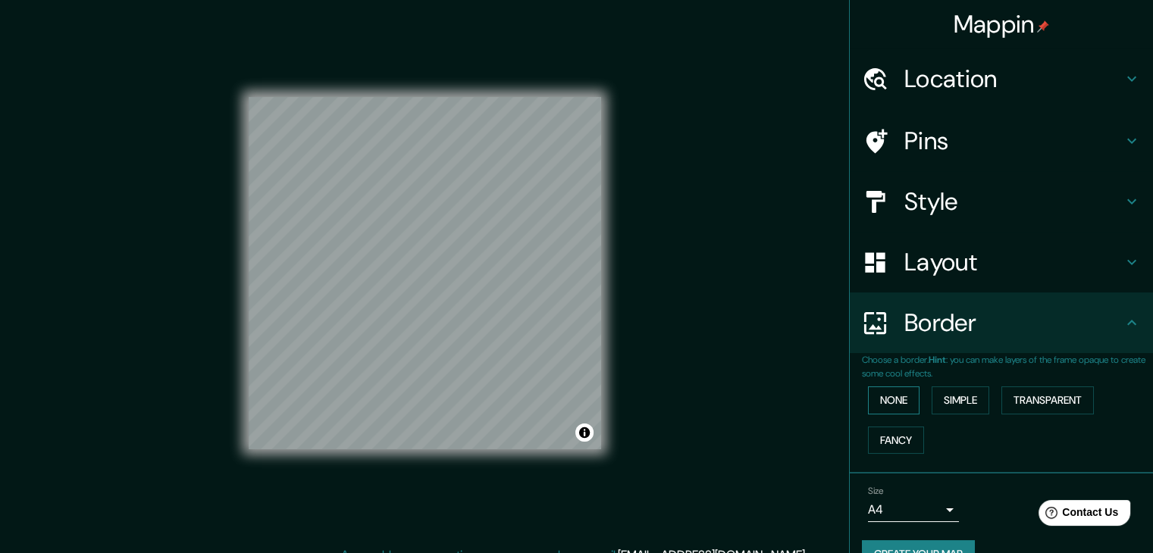
click at [891, 398] on button "None" at bounding box center [894, 401] width 52 height 28
click at [931, 396] on button "Simple" at bounding box center [960, 401] width 58 height 28
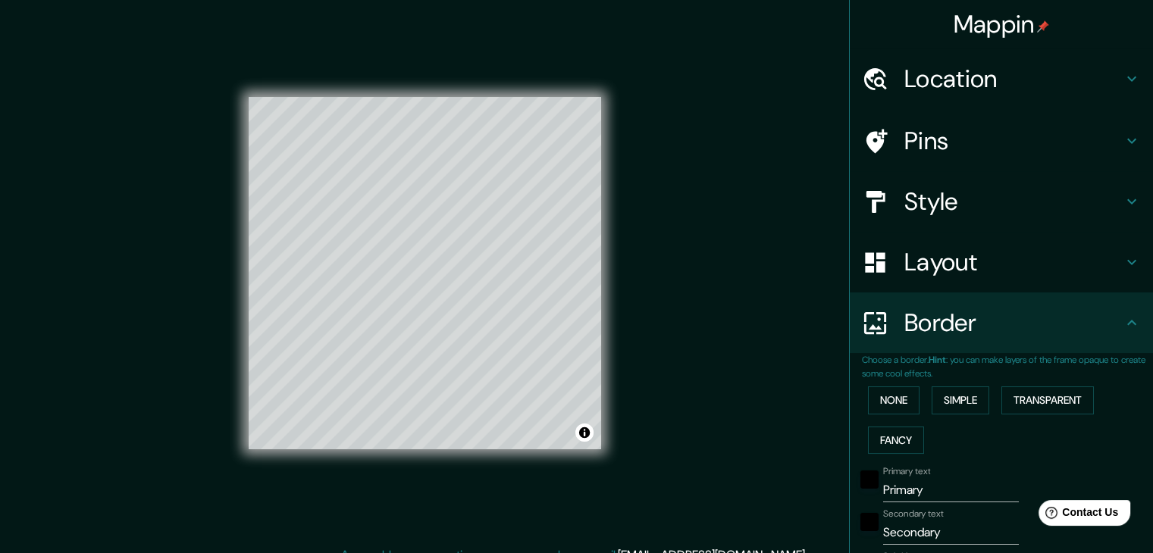
scroll to position [17, 0]
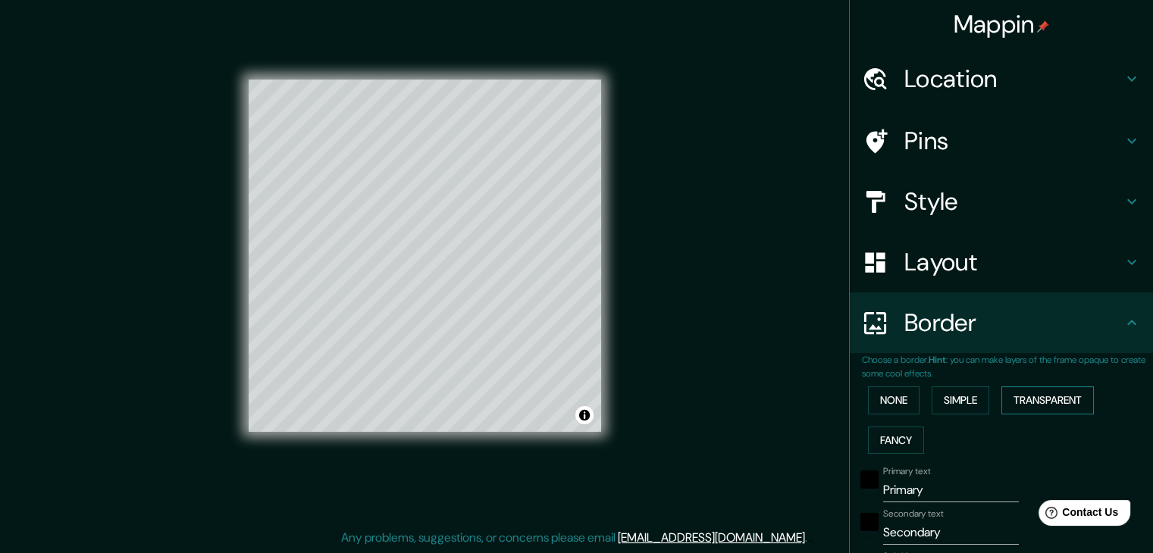
click at [1031, 400] on button "Transparent" at bounding box center [1047, 401] width 92 height 28
click at [901, 394] on button "None" at bounding box center [894, 401] width 52 height 28
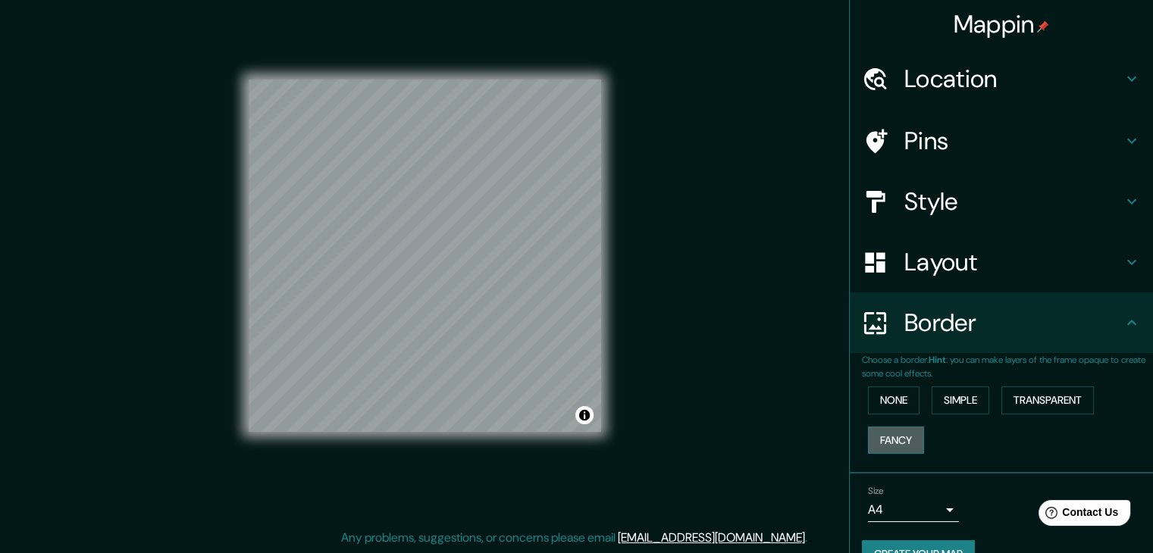
click at [890, 428] on button "Fancy" at bounding box center [896, 441] width 56 height 28
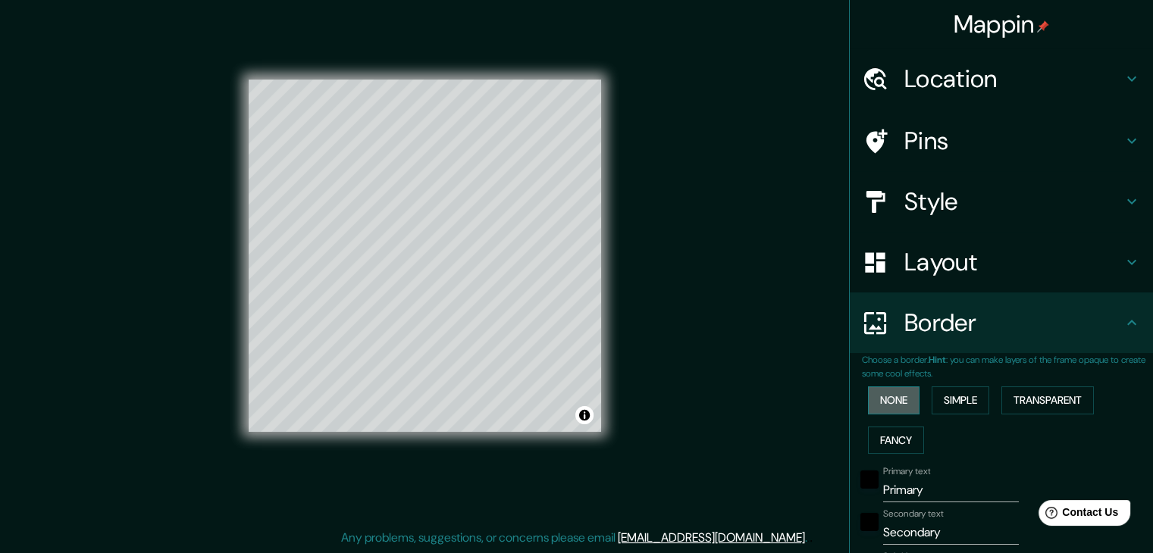
click at [899, 407] on button "None" at bounding box center [894, 401] width 52 height 28
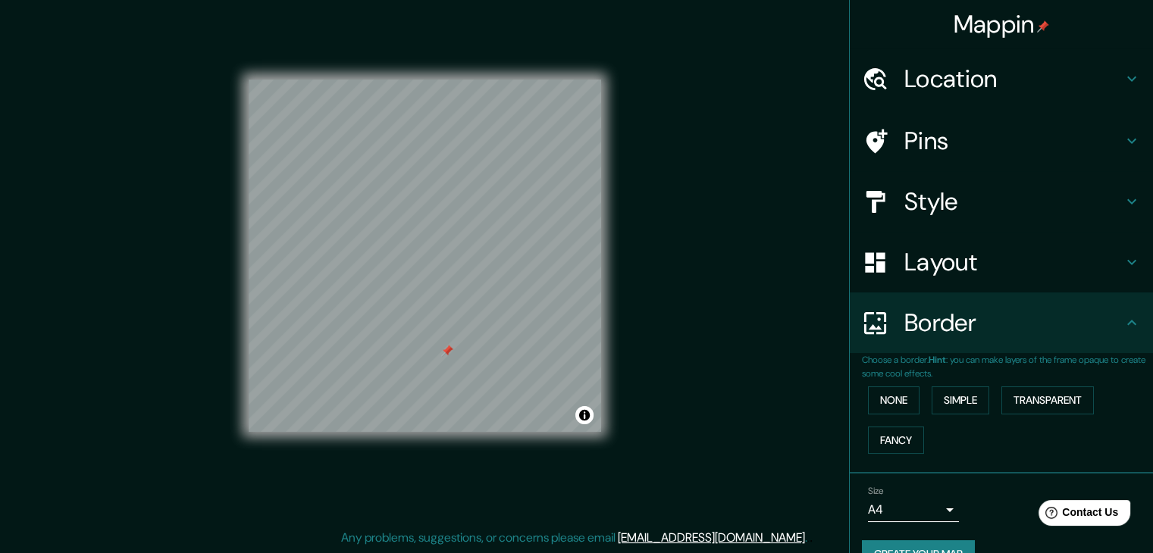
click at [444, 351] on div at bounding box center [447, 351] width 12 height 12
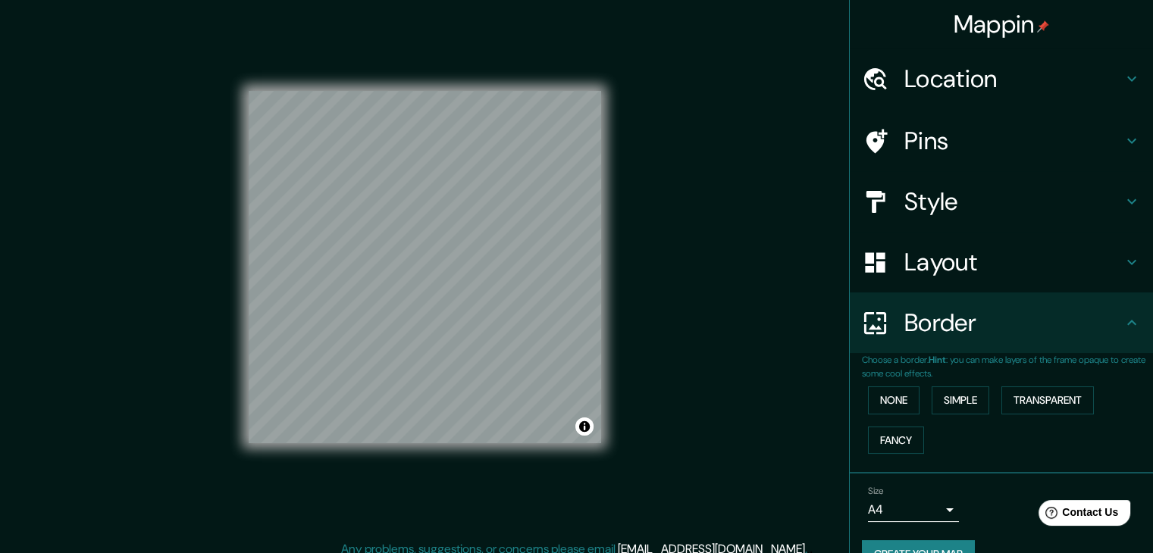
scroll to position [0, 0]
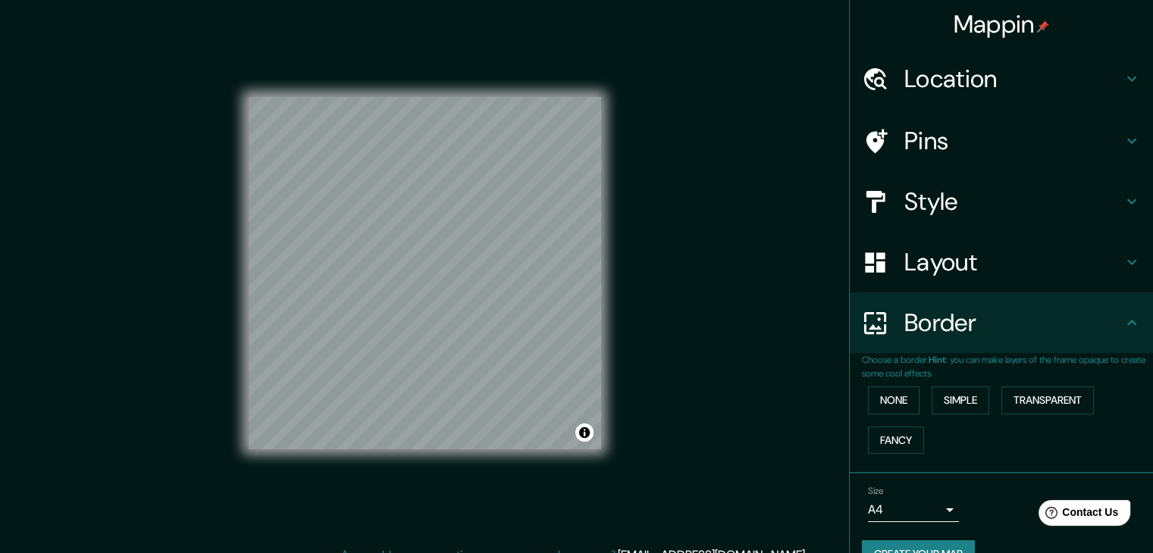
click at [1019, 19] on h4 "Mappin" at bounding box center [1001, 24] width 96 height 30
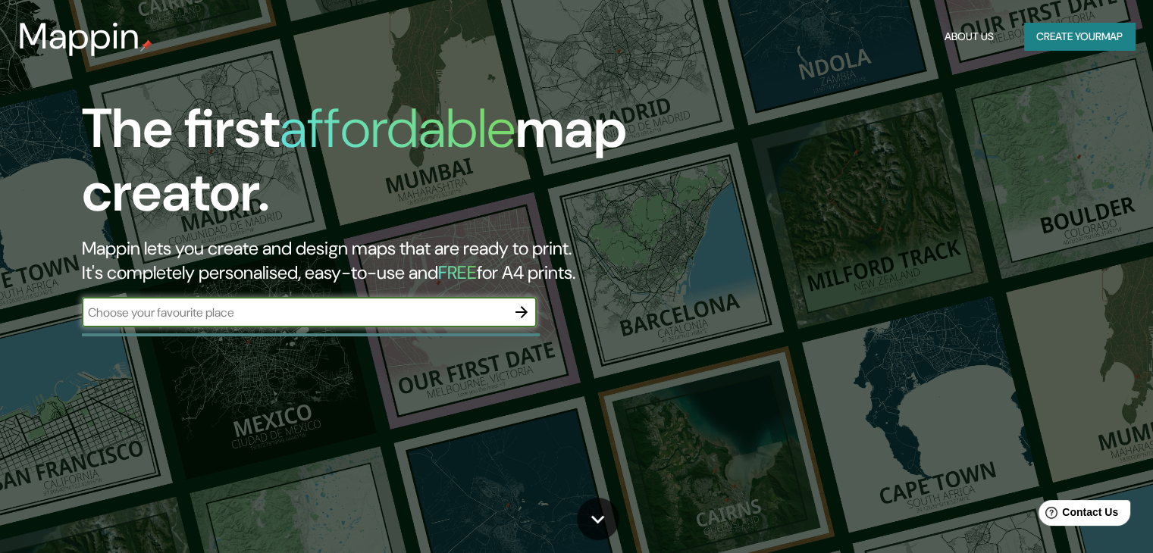
click at [1116, 80] on div "The first affordable map creator. Mappin lets you create and design maps that a…" at bounding box center [576, 276] width 1153 height 553
click at [485, 318] on input "text" at bounding box center [294, 312] width 424 height 17
click at [516, 306] on icon "button" at bounding box center [521, 312] width 18 height 18
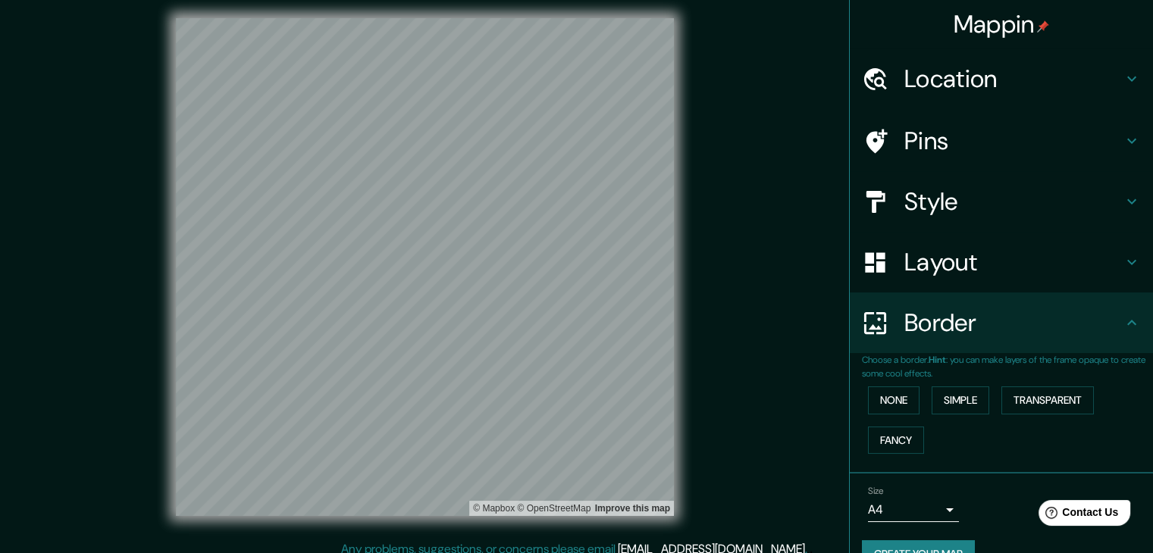
scroll to position [17, 0]
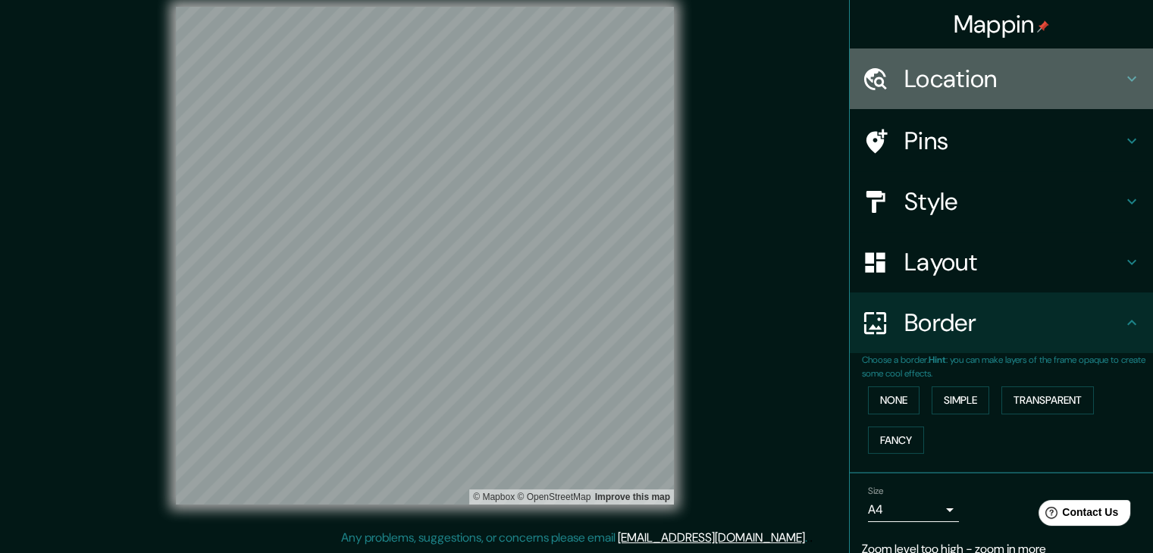
click at [913, 87] on h4 "Location" at bounding box center [1013, 79] width 218 height 30
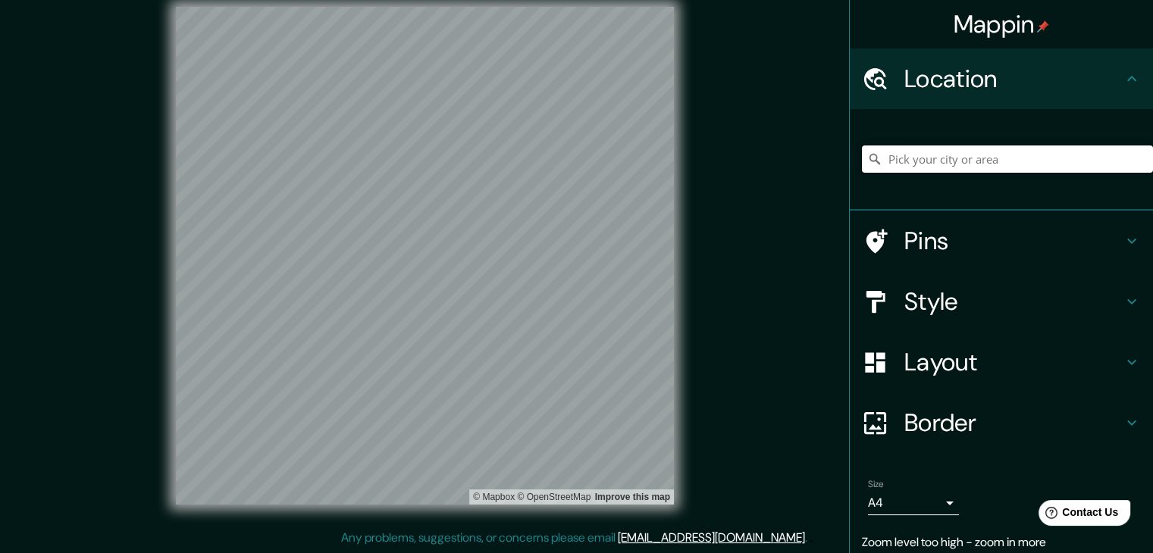
click at [928, 163] on input "Pick your city or area" at bounding box center [1007, 159] width 291 height 27
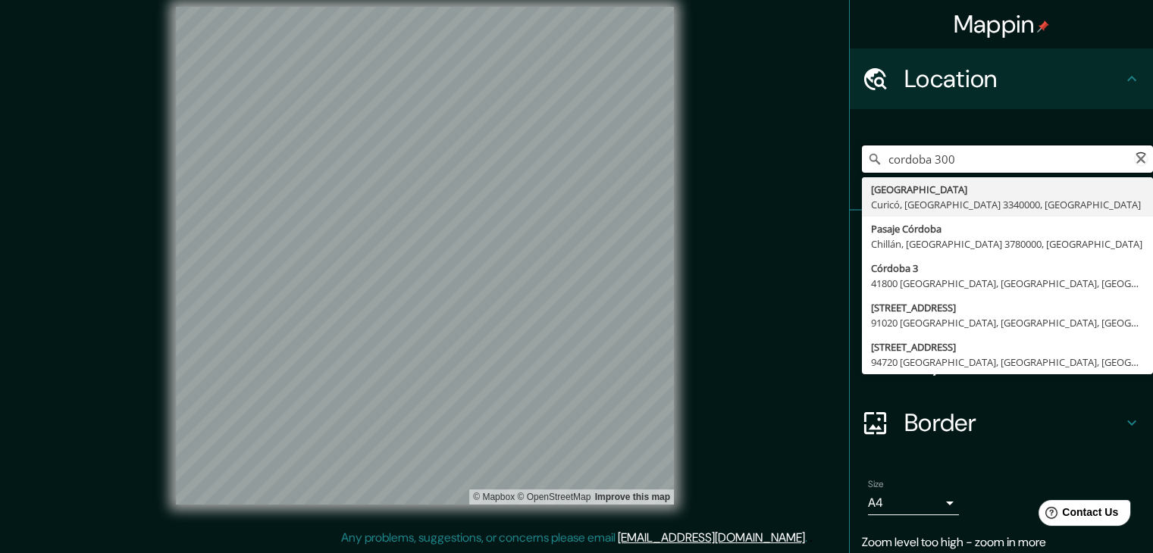
type input "[STREET_ADDRESS]"
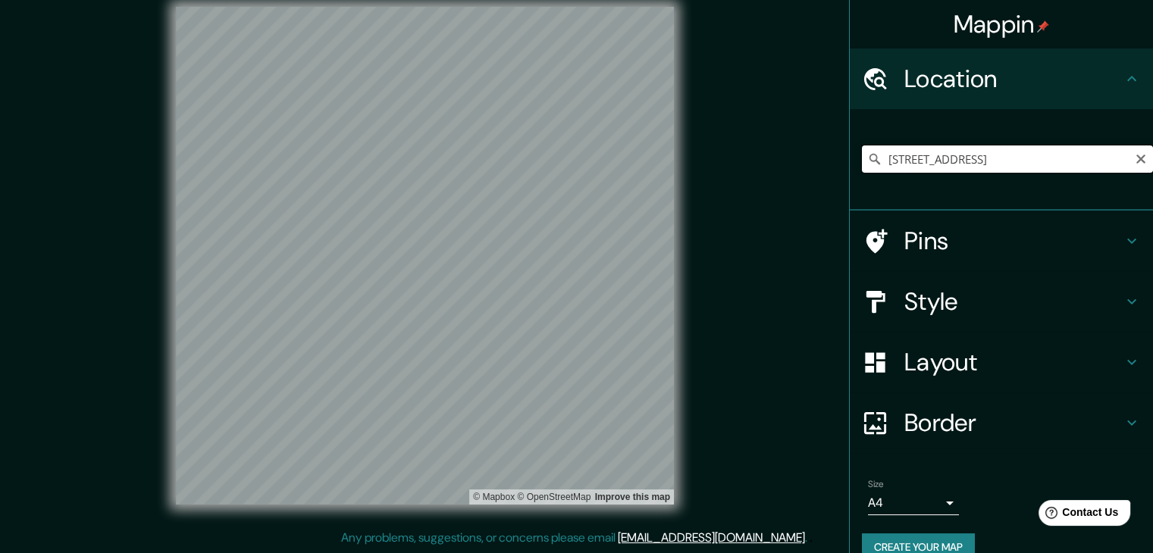
click at [1028, 167] on input "[STREET_ADDRESS]" at bounding box center [1007, 159] width 291 height 27
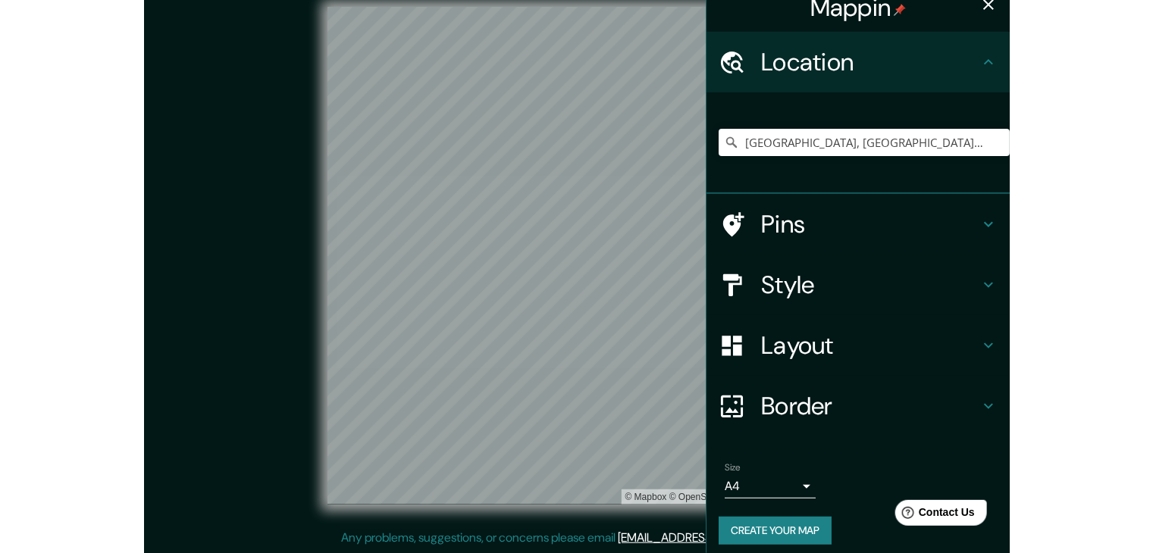
scroll to position [26, 0]
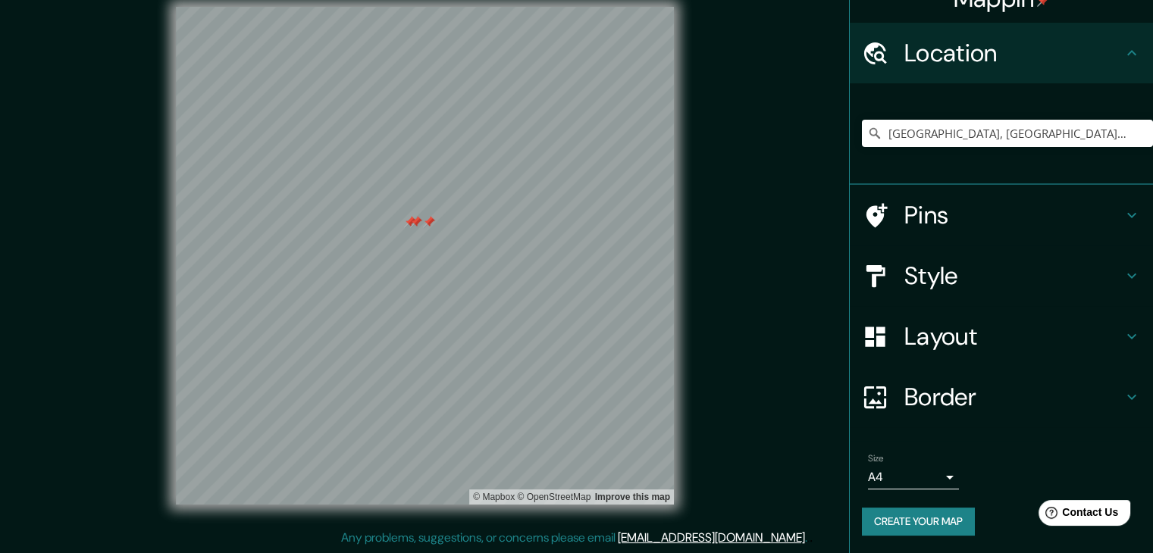
click at [414, 226] on div at bounding box center [416, 222] width 12 height 12
drag, startPoint x: 413, startPoint y: 224, endPoint x: 434, endPoint y: 230, distance: 22.1
click at [434, 230] on div at bounding box center [431, 228] width 12 height 12
click at [450, 226] on div at bounding box center [452, 229] width 12 height 12
click at [404, 237] on div at bounding box center [408, 237] width 12 height 12
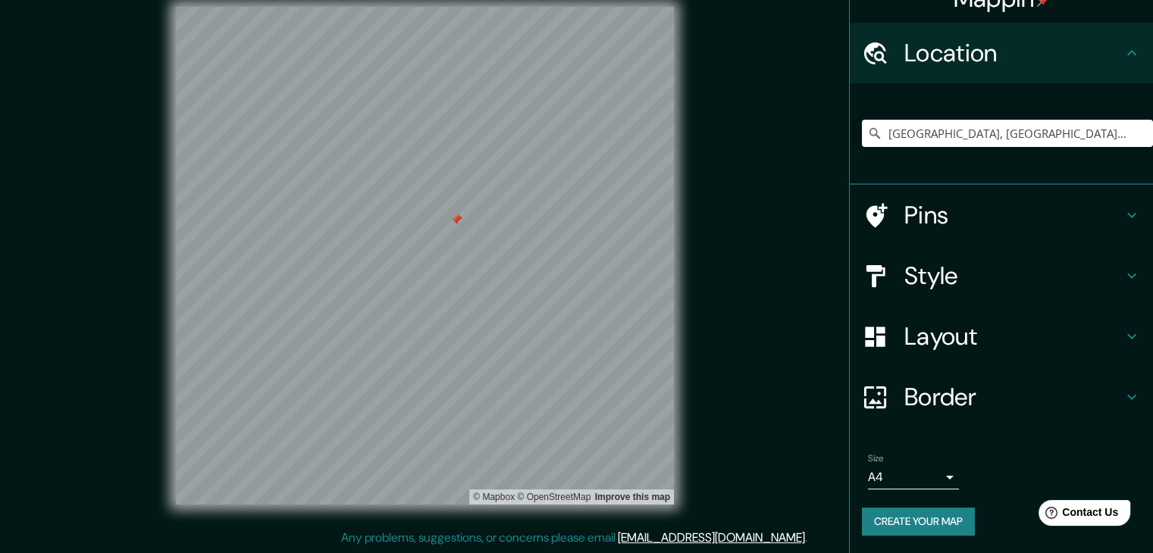
click at [455, 219] on div at bounding box center [456, 220] width 12 height 12
click at [489, 237] on div at bounding box center [485, 238] width 12 height 12
click at [479, 252] on div at bounding box center [476, 247] width 12 height 12
click at [494, 239] on div at bounding box center [495, 236] width 12 height 12
click at [492, 235] on div at bounding box center [491, 235] width 12 height 12
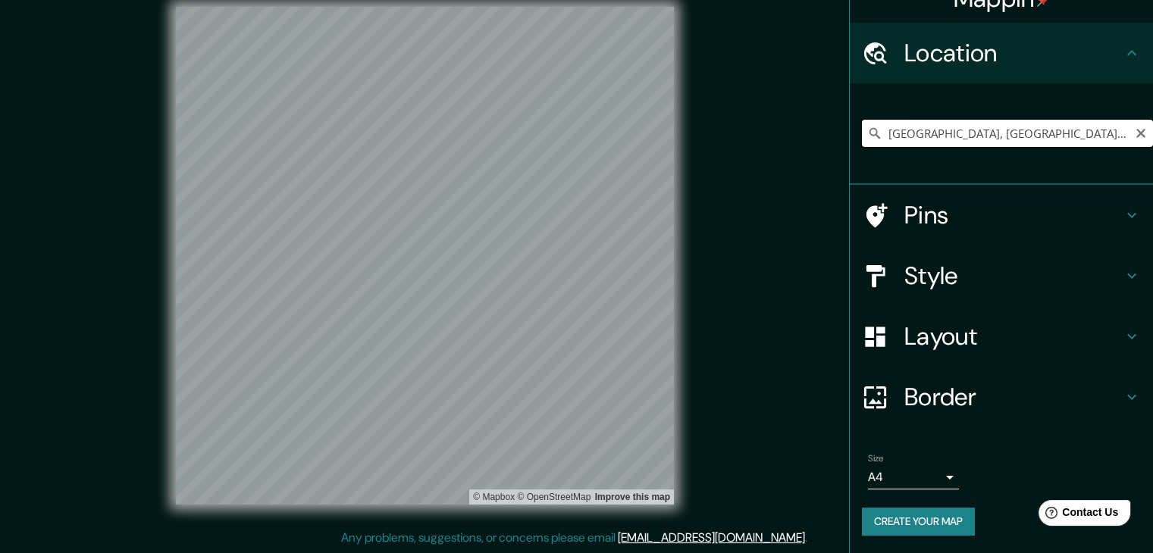
click at [951, 125] on input "[GEOGRAPHIC_DATA], [GEOGRAPHIC_DATA], [GEOGRAPHIC_DATA], X2550, [GEOGRAPHIC_DAT…" at bounding box center [1007, 133] width 291 height 27
click at [950, 125] on input "[GEOGRAPHIC_DATA], [GEOGRAPHIC_DATA], [GEOGRAPHIC_DATA], X2550, [GEOGRAPHIC_DAT…" at bounding box center [1007, 133] width 291 height 27
click at [925, 131] on input "[GEOGRAPHIC_DATA], [GEOGRAPHIC_DATA], [GEOGRAPHIC_DATA], X2550, [GEOGRAPHIC_DAT…" at bounding box center [1007, 133] width 291 height 27
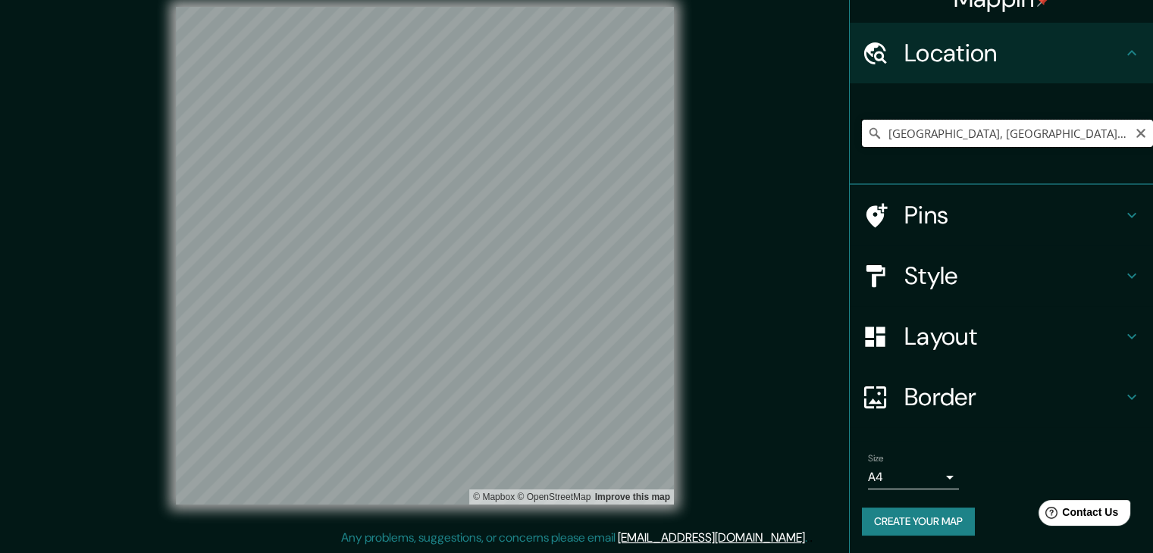
click at [922, 130] on input "[GEOGRAPHIC_DATA], [GEOGRAPHIC_DATA], [GEOGRAPHIC_DATA], X2550, [GEOGRAPHIC_DAT…" at bounding box center [1007, 133] width 291 height 27
type input "[STREET_ADDRESS]"
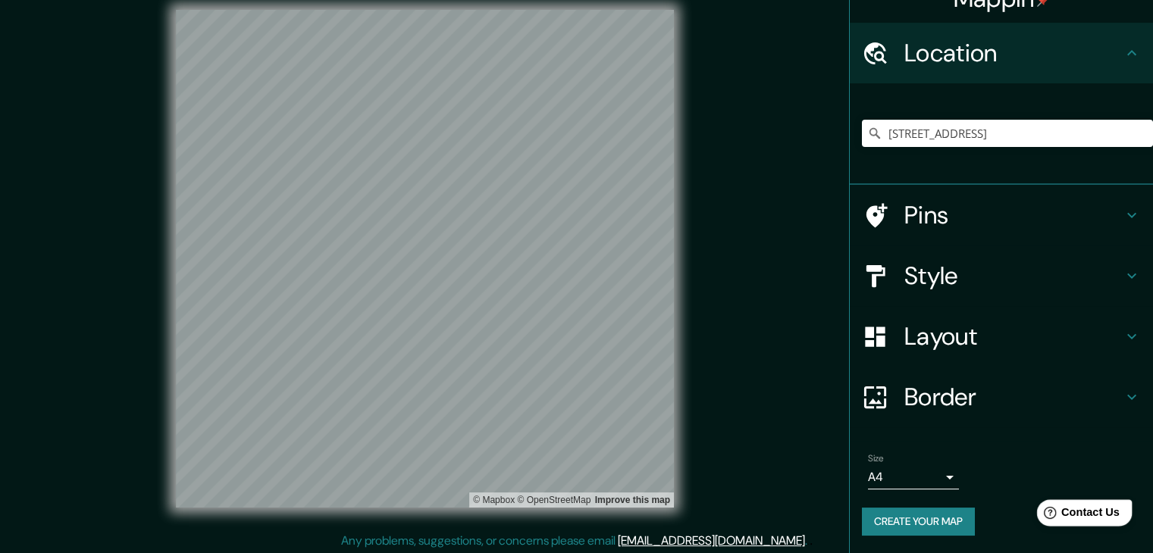
scroll to position [17, 0]
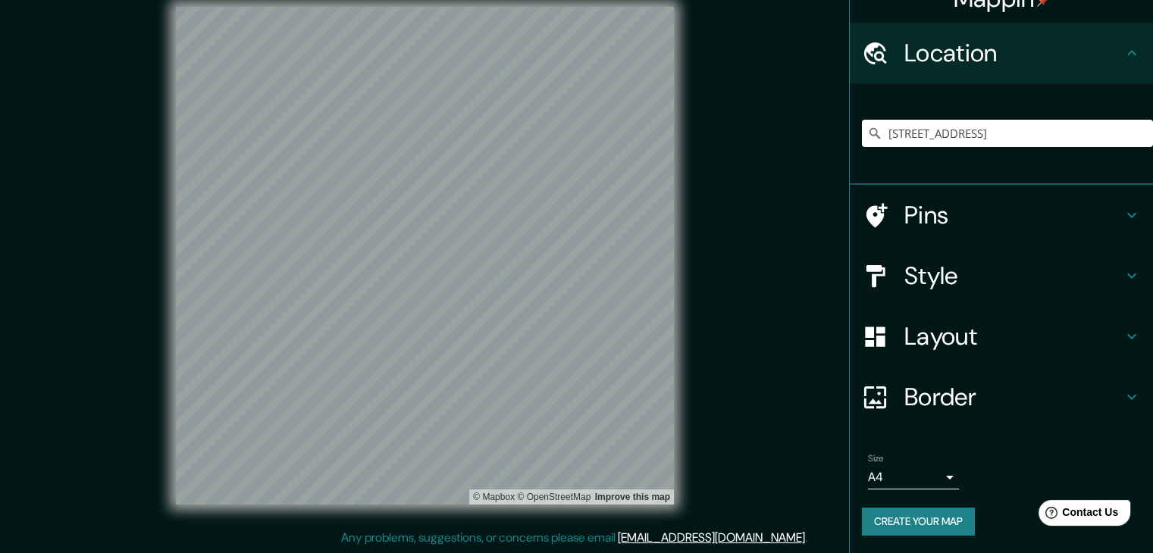
click at [947, 508] on button "Create your map" at bounding box center [918, 522] width 113 height 28
click at [934, 477] on body "Mappin Location [STREET_ADDRESS] [GEOGRAPHIC_DATA] [STREET_ADDRESS] [GEOGRAPHIC…" at bounding box center [576, 259] width 1153 height 553
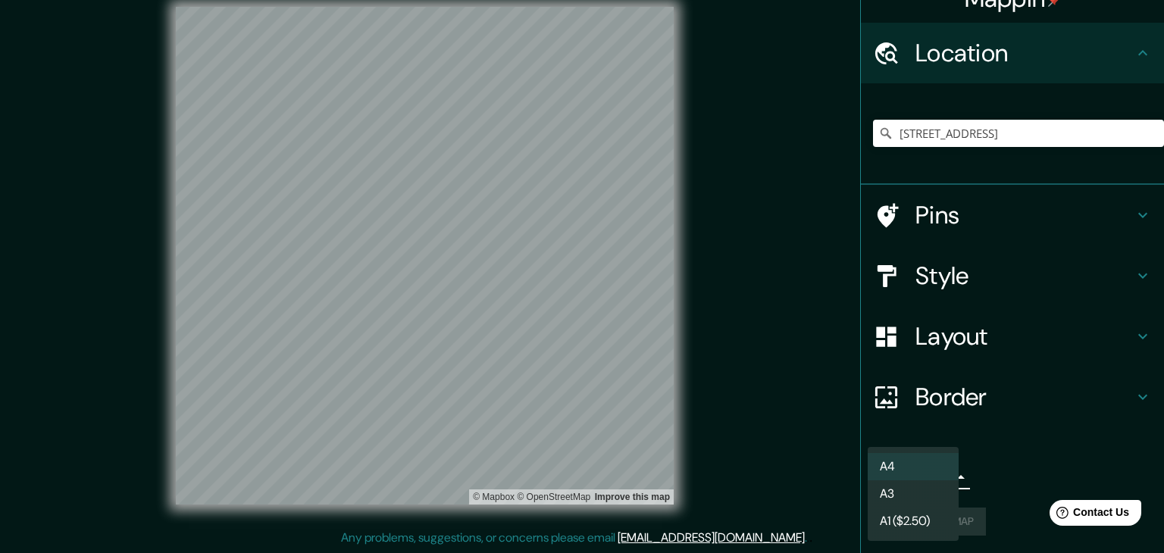
click at [935, 496] on li "A3" at bounding box center [913, 493] width 91 height 27
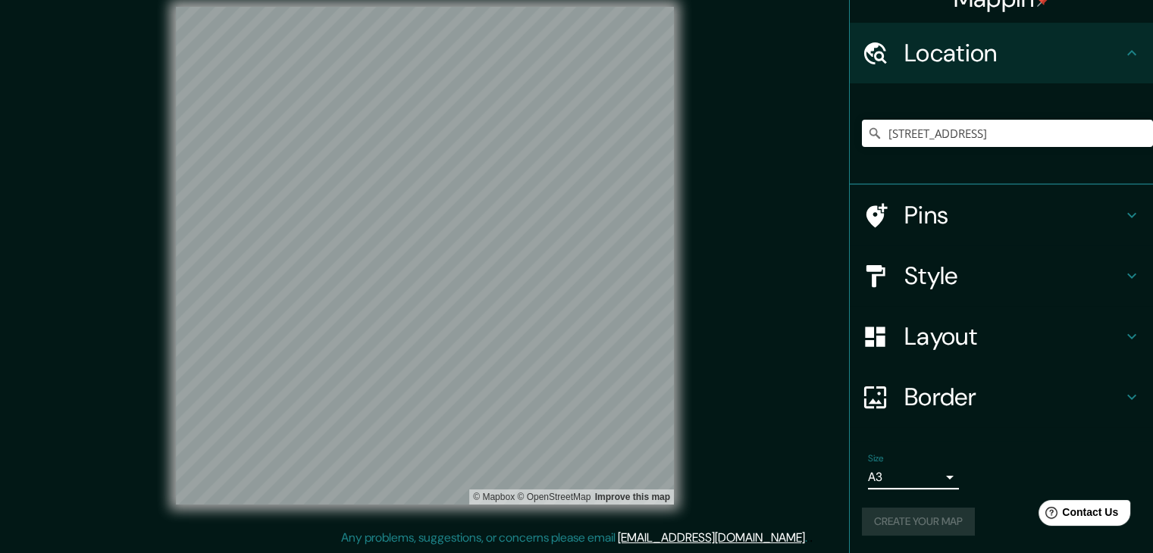
click at [941, 517] on div "Create your map" at bounding box center [1001, 522] width 279 height 28
click at [894, 513] on button "Create your map" at bounding box center [918, 522] width 113 height 28
click at [931, 518] on div "Create your map" at bounding box center [1001, 522] width 279 height 28
click at [955, 521] on button "Create your map" at bounding box center [918, 522] width 113 height 28
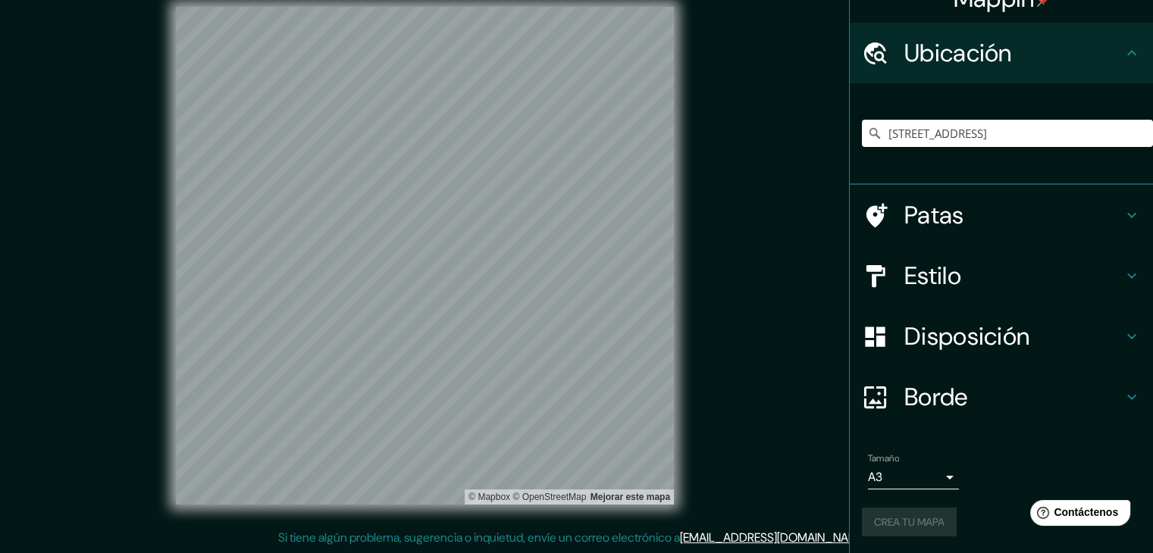
click at [776, 348] on div "© Mapbox © OpenStreetMap Mejorar este mapa" at bounding box center [424, 256] width 1037 height 498
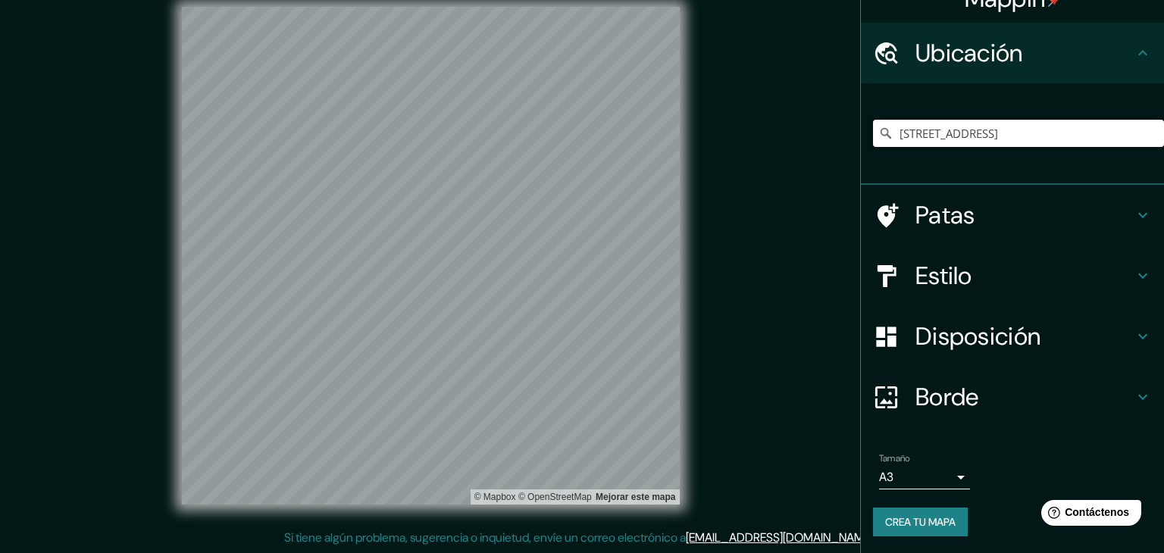
click at [943, 487] on body "Mappin Ubicación [STREET_ADDRESS] Córdoba 65 [GEOGRAPHIC_DATA], [GEOGRAPHIC_DAT…" at bounding box center [582, 259] width 1164 height 553
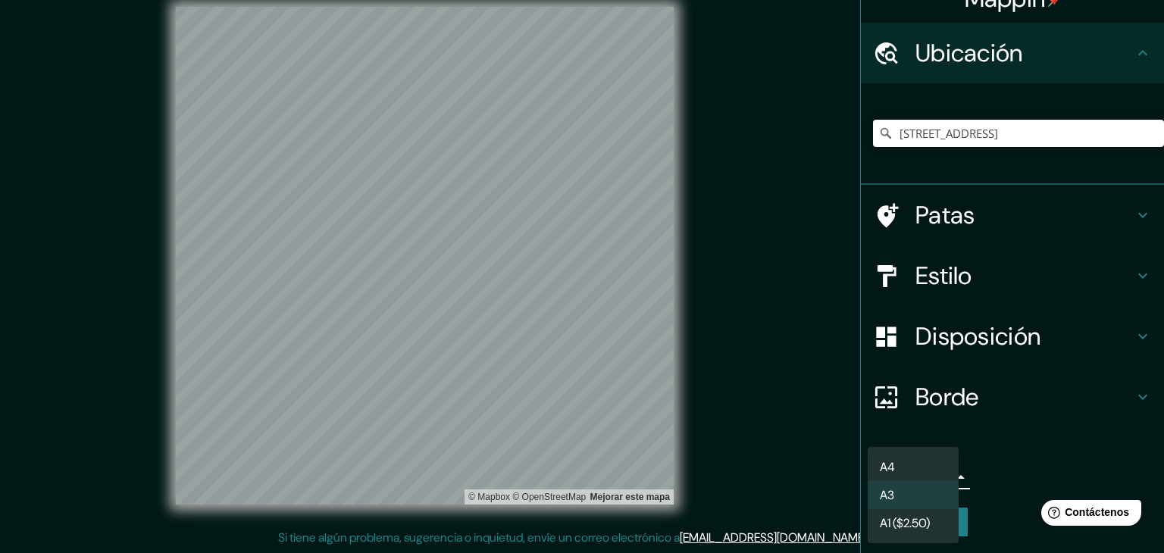
click at [929, 462] on li "A4" at bounding box center [913, 467] width 91 height 28
click at [937, 474] on body "Mappin Ubicación [STREET_ADDRESS] Córdoba 65 [GEOGRAPHIC_DATA], [GEOGRAPHIC_DAT…" at bounding box center [582, 259] width 1164 height 553
click at [934, 493] on li "A3" at bounding box center [913, 495] width 91 height 28
type input "a4"
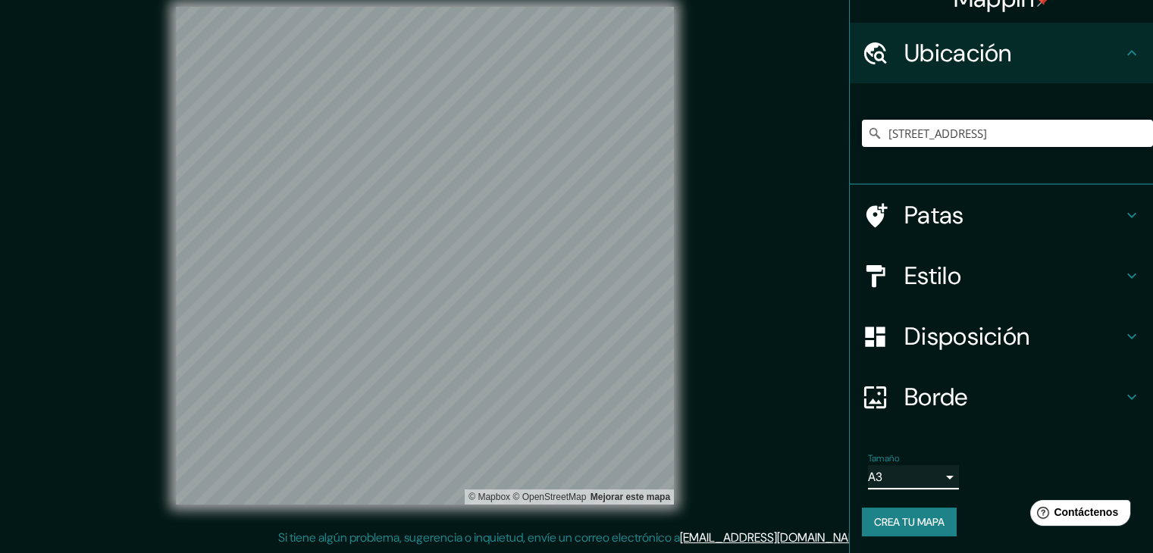
scroll to position [27, 0]
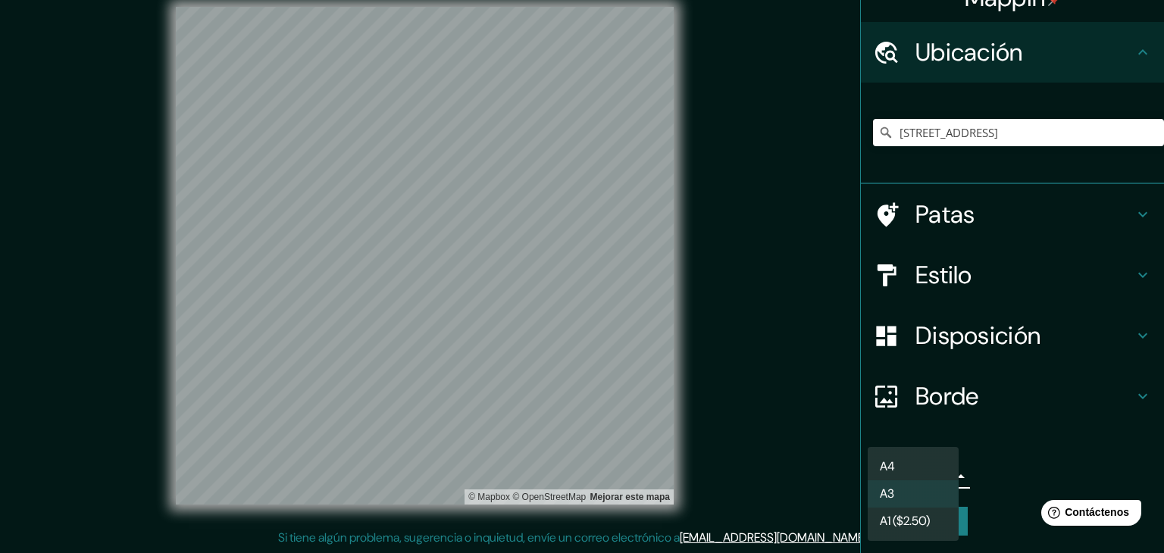
click at [945, 470] on body "Mappin Ubicación [STREET_ADDRESS] Córdoba 65 [GEOGRAPHIC_DATA], [GEOGRAPHIC_DAT…" at bounding box center [582, 259] width 1164 height 553
click at [999, 456] on div at bounding box center [582, 276] width 1164 height 553
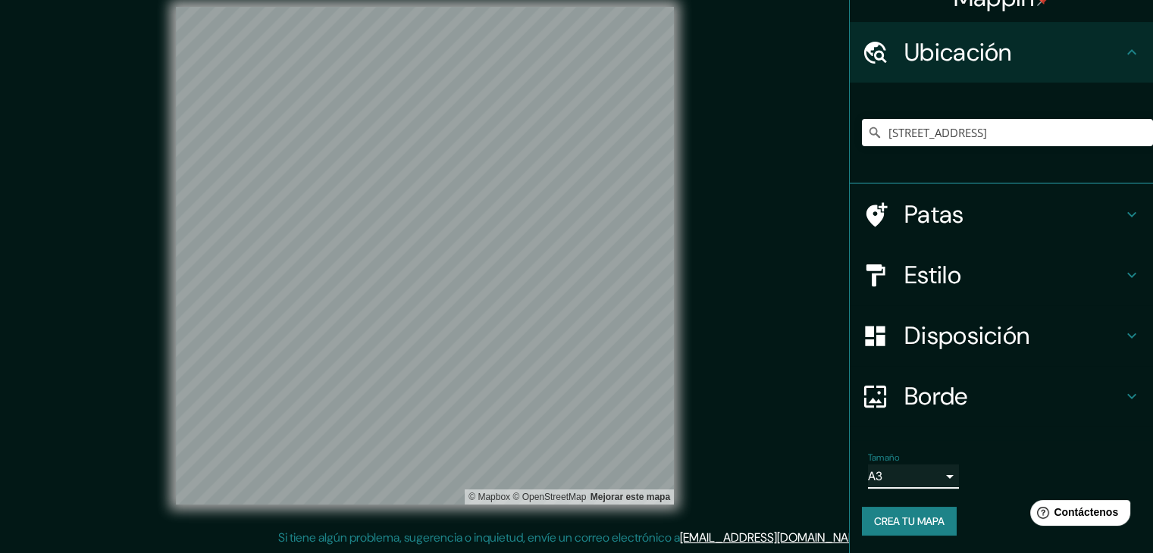
scroll to position [0, 0]
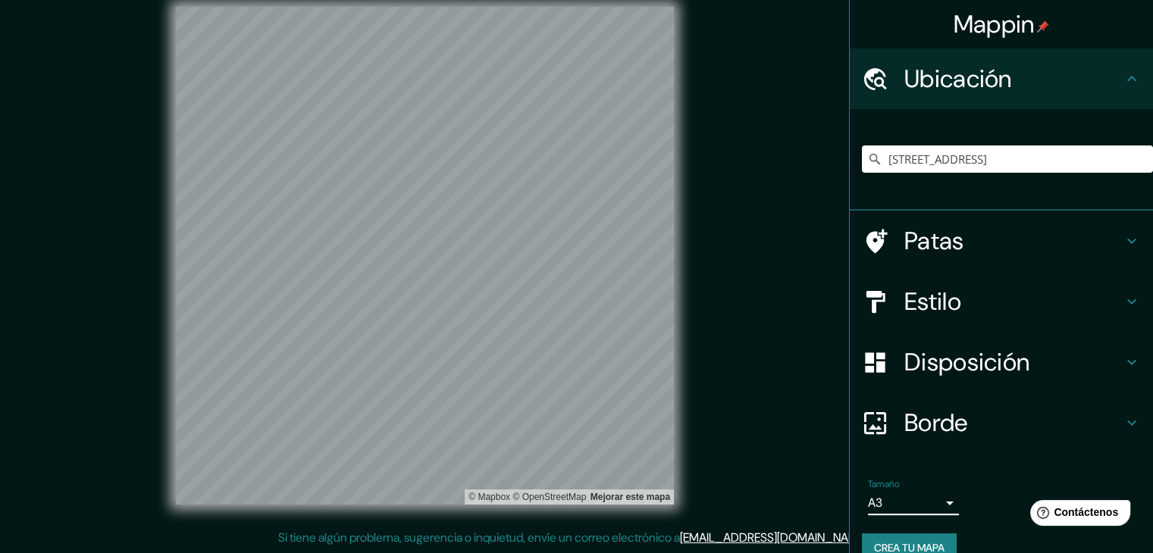
click at [1125, 78] on icon at bounding box center [1131, 79] width 18 height 18
click at [1123, 205] on div "[STREET_ADDRESS] Córdoba 65 [GEOGRAPHIC_DATA], [GEOGRAPHIC_DATA], X2550, [GEOGR…" at bounding box center [1001, 160] width 303 height 102
click at [1121, 186] on div "[STREET_ADDRESS] Córdoba 65 [GEOGRAPHIC_DATA], [GEOGRAPHIC_DATA], X2550, [GEOGR…" at bounding box center [1007, 159] width 291 height 76
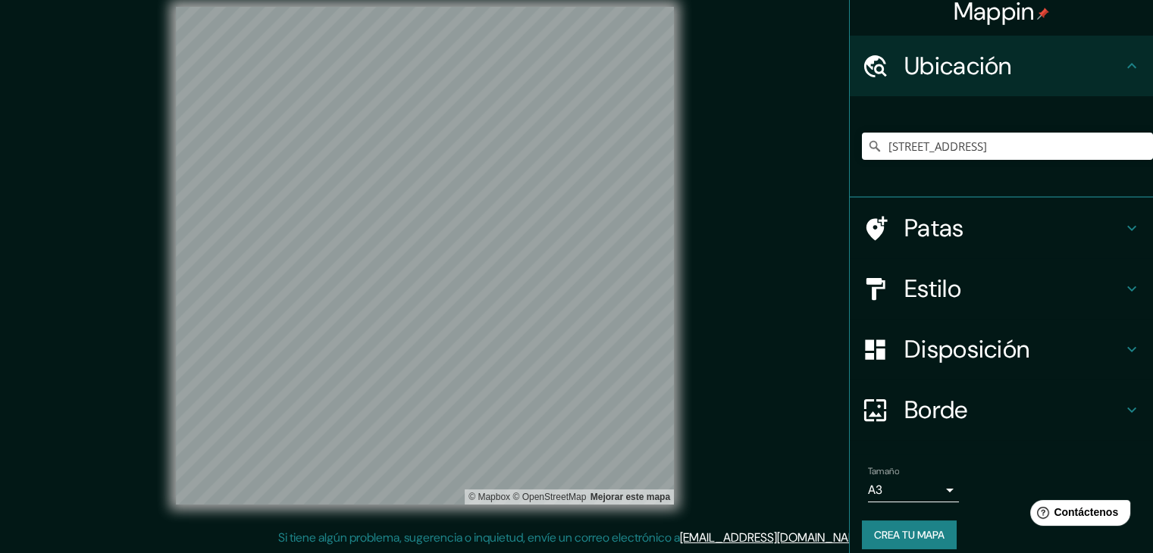
scroll to position [27, 0]
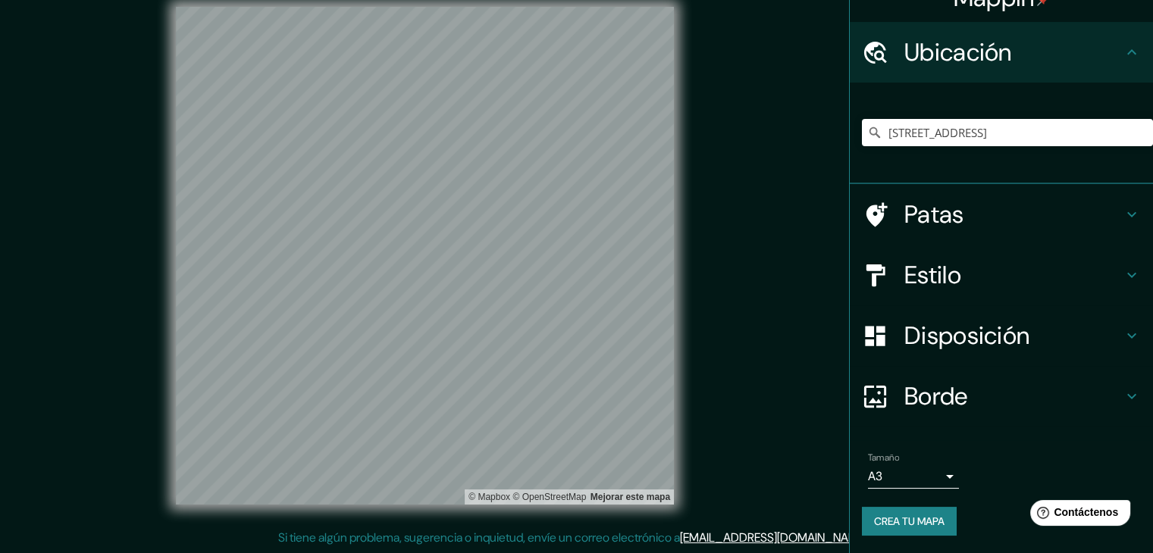
click at [760, 333] on div "© Mapbox © OpenStreetMap Mejorar este mapa" at bounding box center [424, 256] width 1037 height 498
